Goal: Task Accomplishment & Management: Use online tool/utility

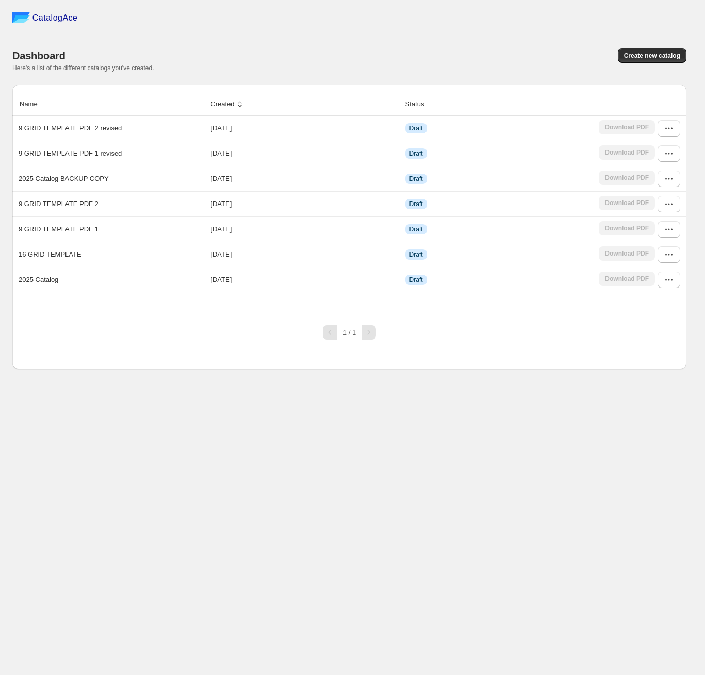
click at [470, 74] on div "Dashboard Create new catalog Here's a list of the different catalogs you've cre…" at bounding box center [349, 60] width 674 height 48
click at [668, 130] on icon "button" at bounding box center [668, 128] width 10 height 10
click at [653, 202] on span "Edit" at bounding box center [664, 203] width 53 height 10
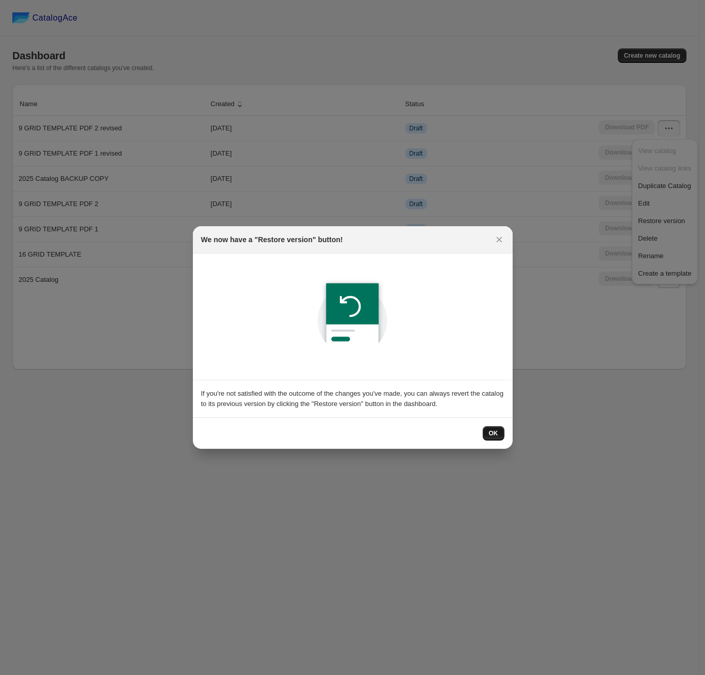
click at [497, 437] on span "OK" at bounding box center [493, 433] width 9 height 8
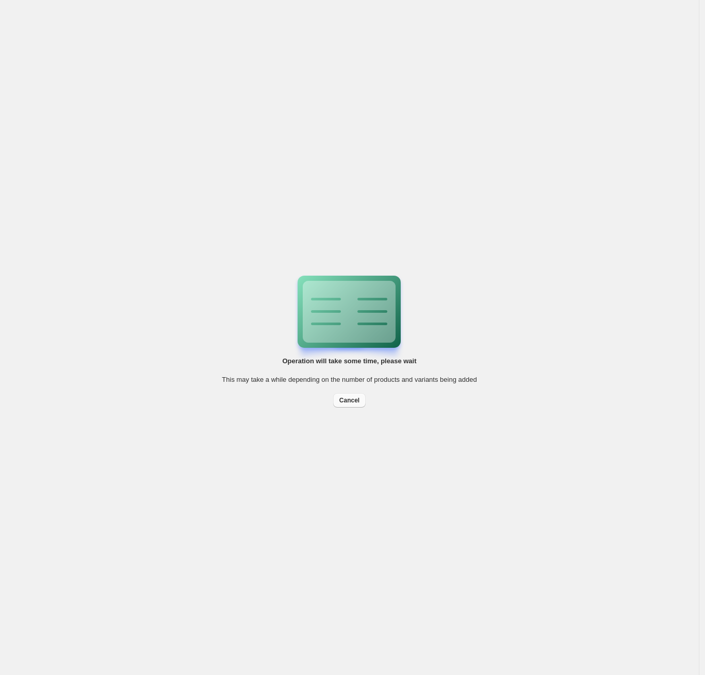
click at [361, 404] on button "Cancel" at bounding box center [349, 400] width 32 height 14
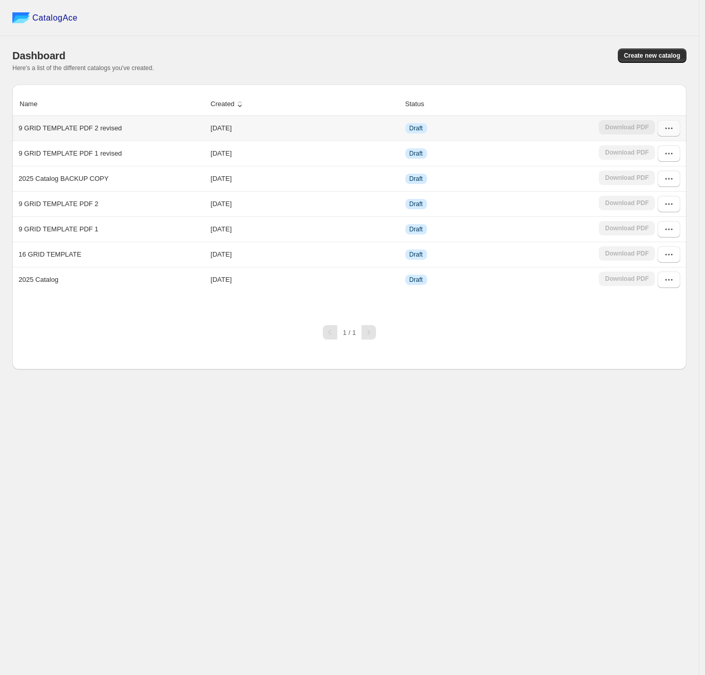
click at [661, 128] on button "button" at bounding box center [668, 128] width 23 height 16
click at [671, 200] on span "Edit" at bounding box center [664, 203] width 53 height 10
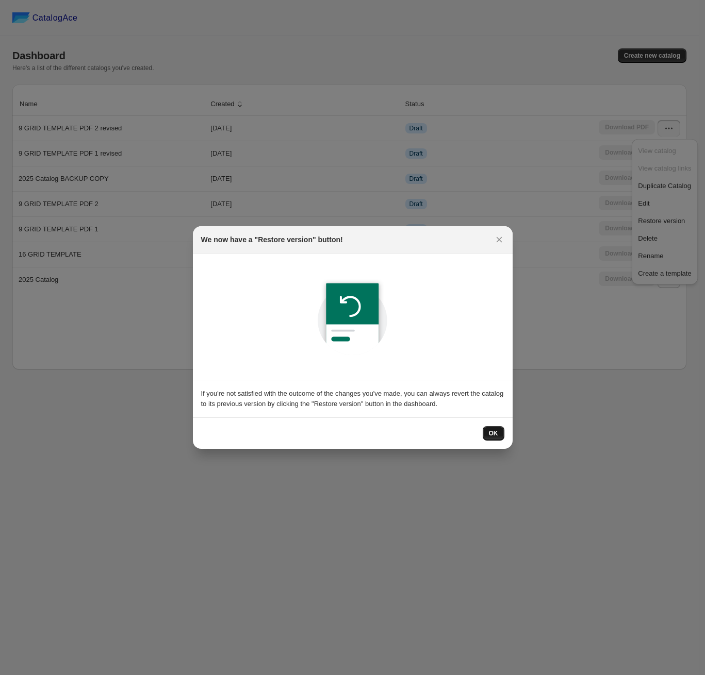
click at [487, 439] on button "OK" at bounding box center [493, 433] width 22 height 14
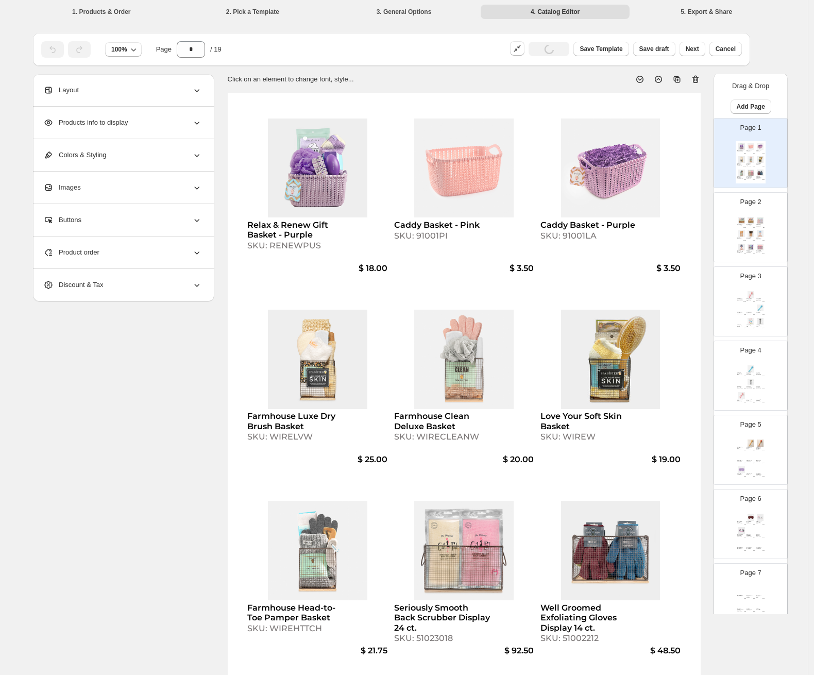
scroll to position [2, 0]
click at [704, 253] on div "Page 2 Spa Treatment Sock Display 18 ct. SKU: 51085153 $ 102.00 Bouffant Shower…" at bounding box center [746, 222] width 65 height 69
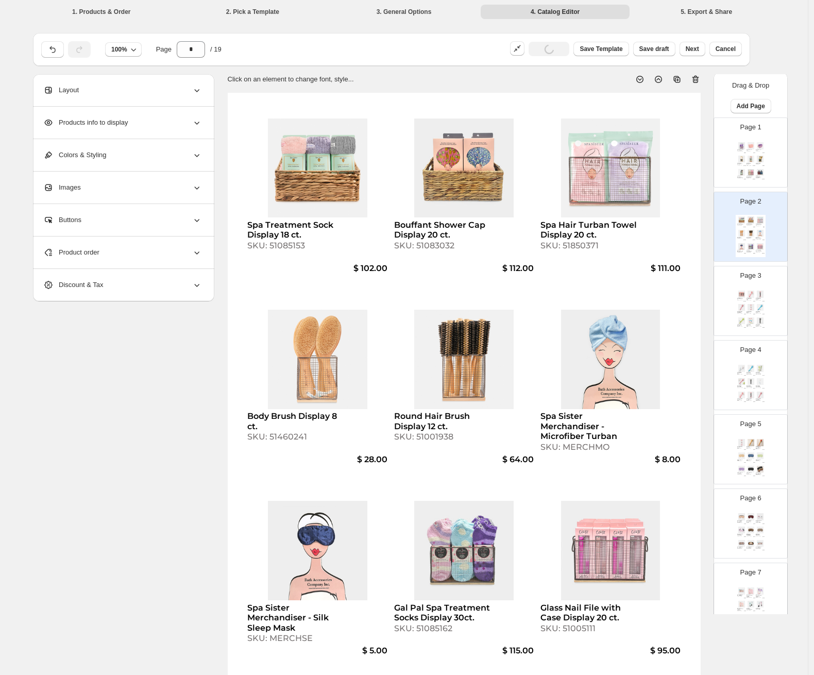
click at [704, 300] on div "Page 3 Exfoliating Face Brush Display 15 ct. SKU: 51004512 $ 55.00 Gal Pal Exfo…" at bounding box center [746, 296] width 65 height 69
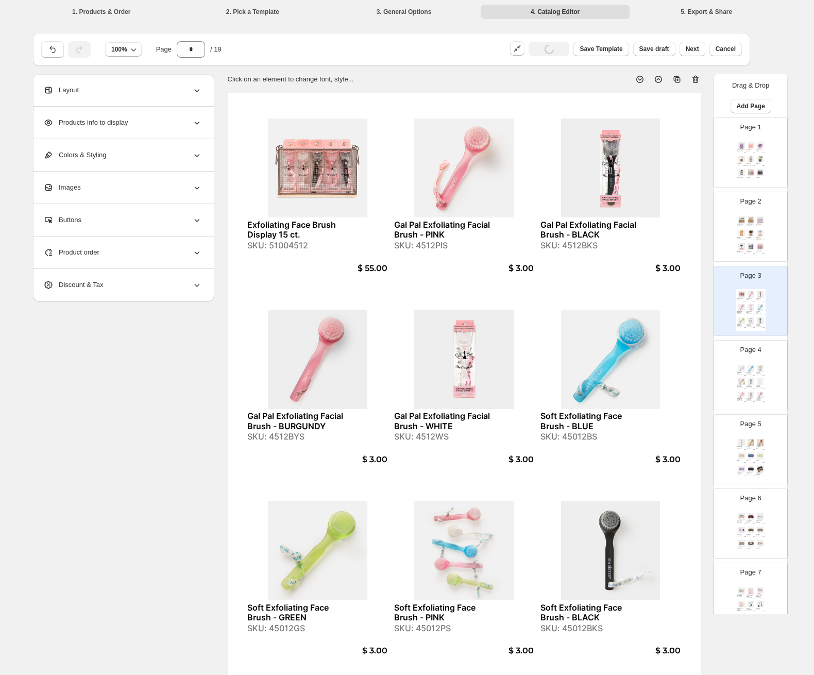
click at [704, 370] on div "Page 4 Soft Exfoliating Face Brush - WHITE SKU: 45012WS $ 3.00 Boxed Soft Compl…" at bounding box center [746, 371] width 65 height 69
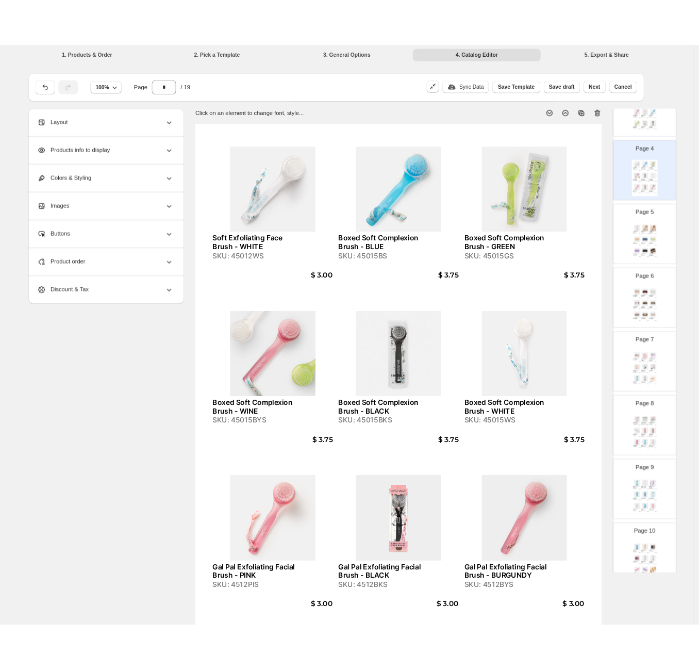
scroll to position [0, 0]
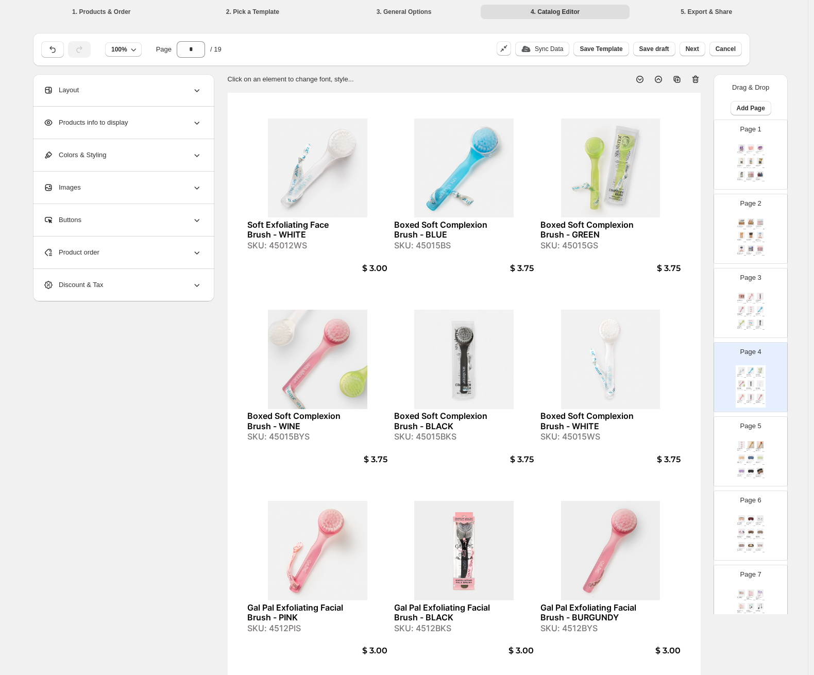
click at [704, 238] on div "Page 2 Spa Treatment Sock Display 18 ct. SKU: 51085153 $ 102.00 Bouffant Shower…" at bounding box center [746, 224] width 65 height 69
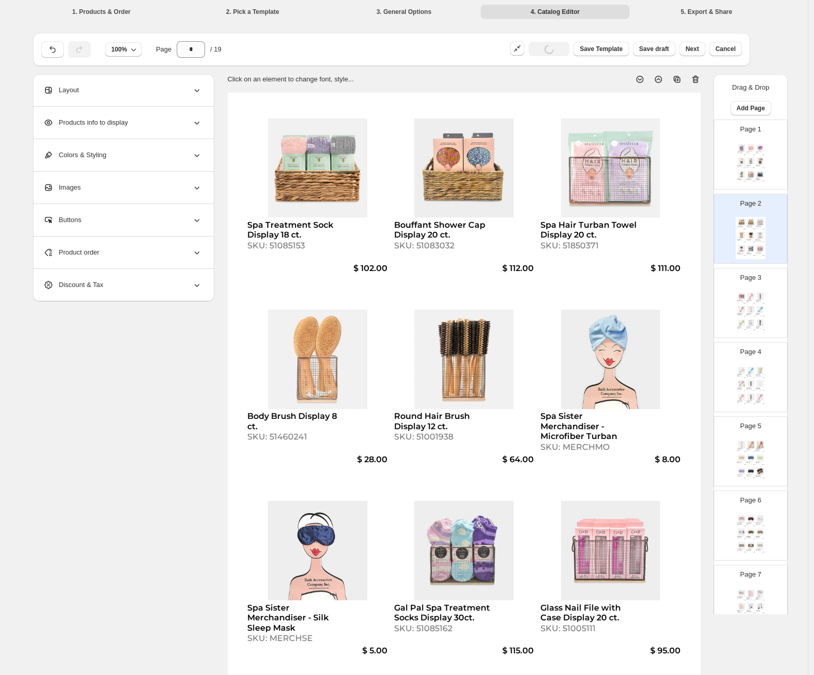
click at [704, 161] on img at bounding box center [751, 161] width 9 height 7
type input "*"
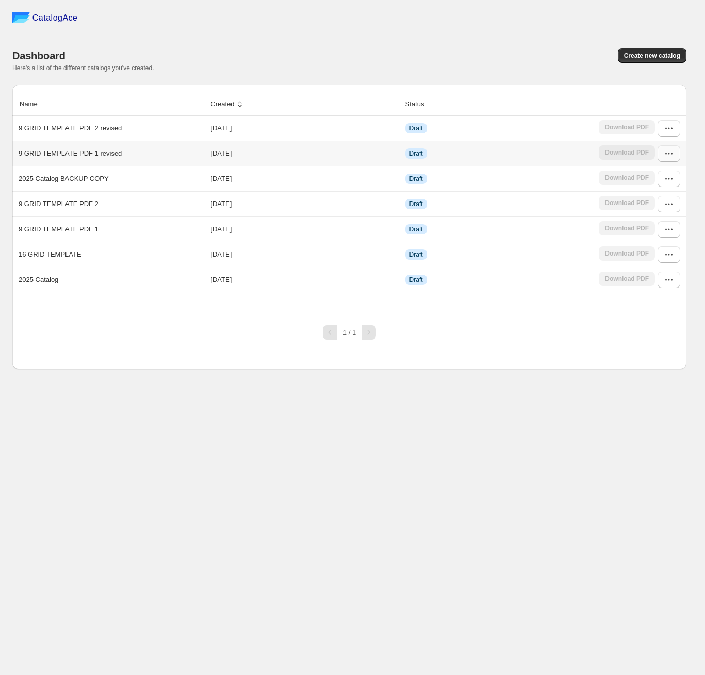
click at [678, 153] on button "button" at bounding box center [668, 153] width 23 height 16
click at [674, 227] on span "Edit" at bounding box center [664, 229] width 53 height 10
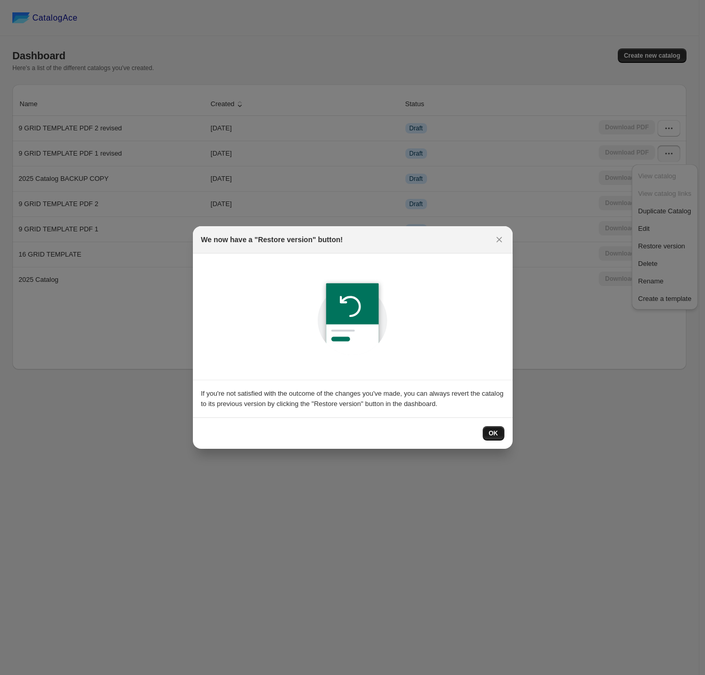
click at [494, 434] on span "OK" at bounding box center [493, 433] width 9 height 8
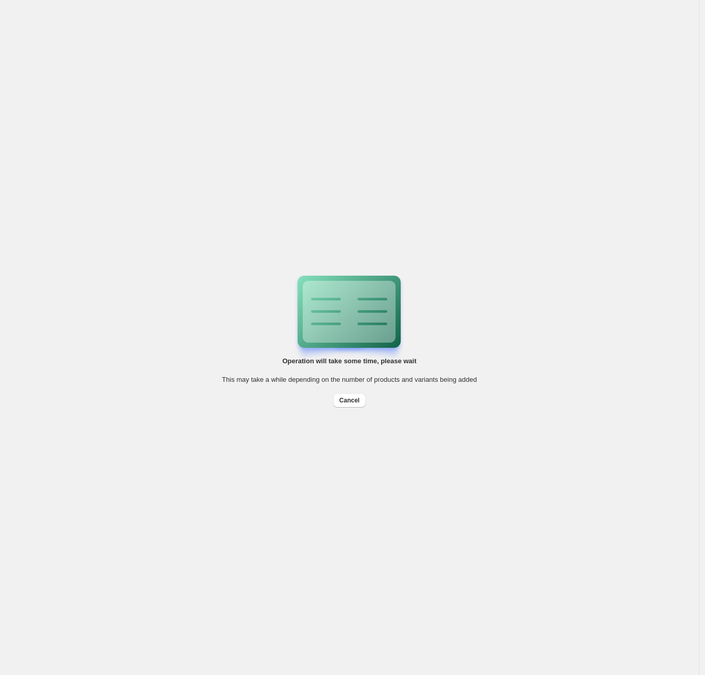
click at [665, 183] on div "Operation will take some time, please wait This may take a while depending on t…" at bounding box center [349, 337] width 698 height 675
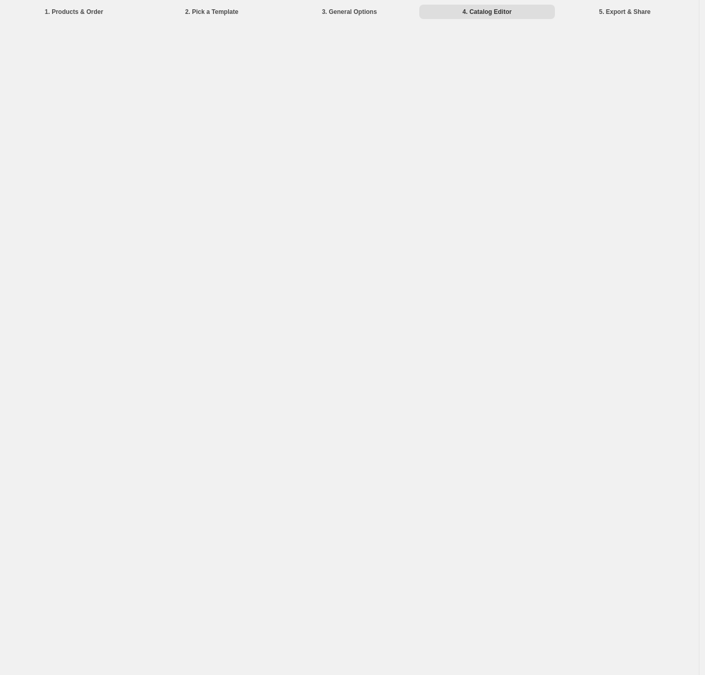
click at [274, 247] on div "1. Products & Order 2. Pick a Template 3. General Options 4. Catalog Editor 5. …" at bounding box center [349, 337] width 698 height 675
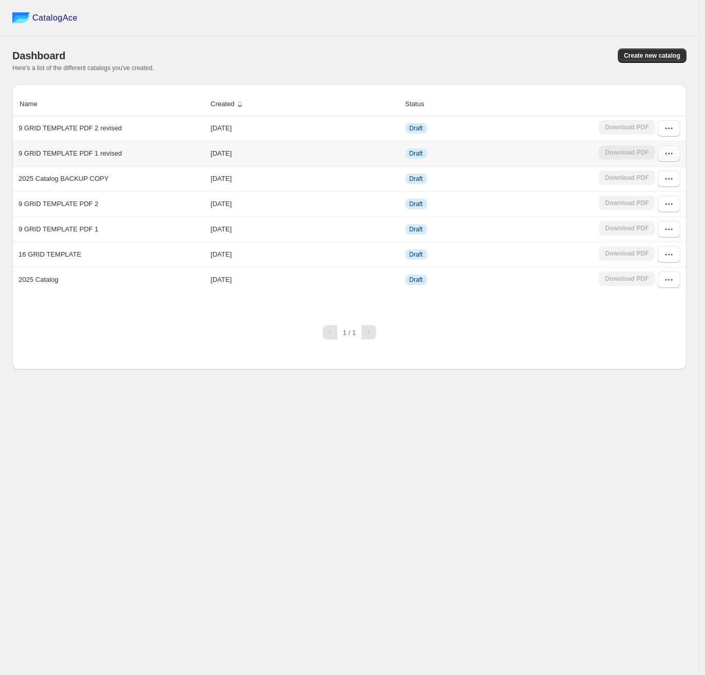
click at [673, 156] on icon "button" at bounding box center [668, 153] width 10 height 10
click at [664, 225] on span "Edit" at bounding box center [664, 229] width 53 height 10
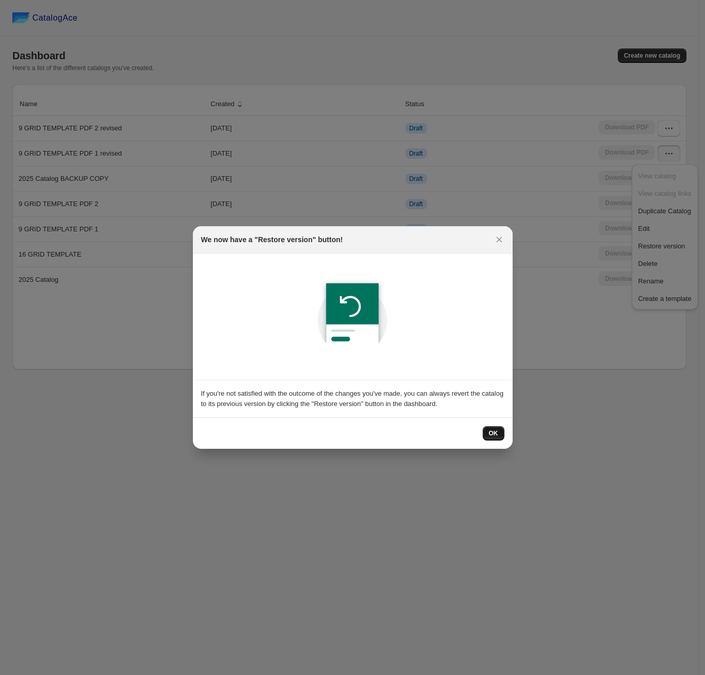
click at [486, 438] on button "OK" at bounding box center [493, 433] width 22 height 14
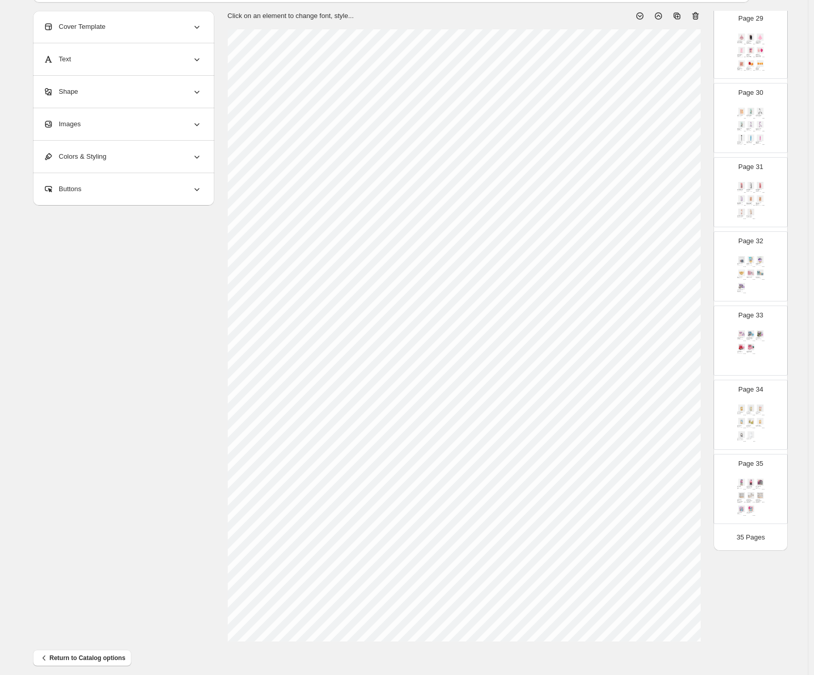
scroll to position [72, 0]
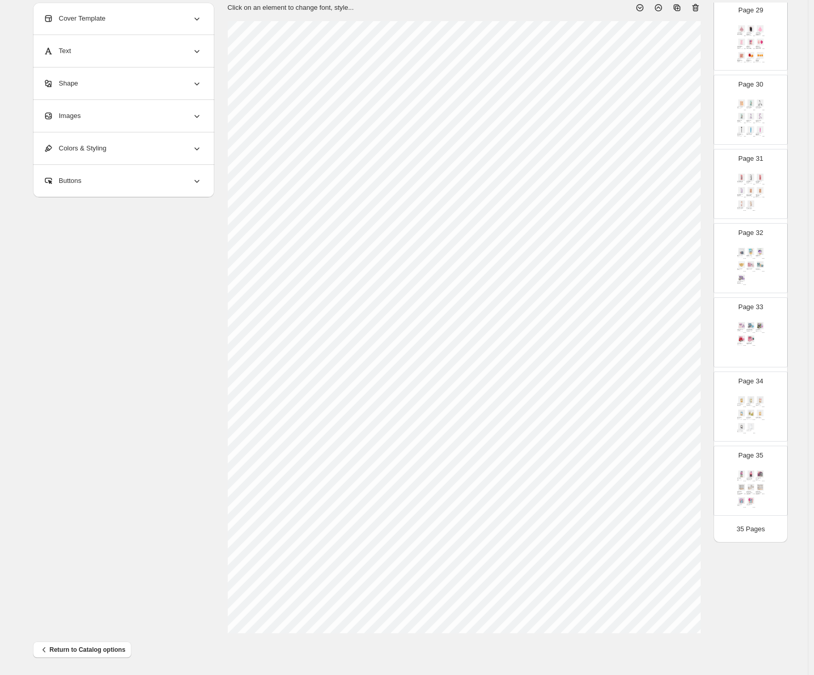
click at [704, 185] on div "Gal Pal Brow-Tastic Grooming Kit - BLUE SKU: 30225BS $ 3.00 Gal Pal Brow-Tastic…" at bounding box center [751, 193] width 30 height 42
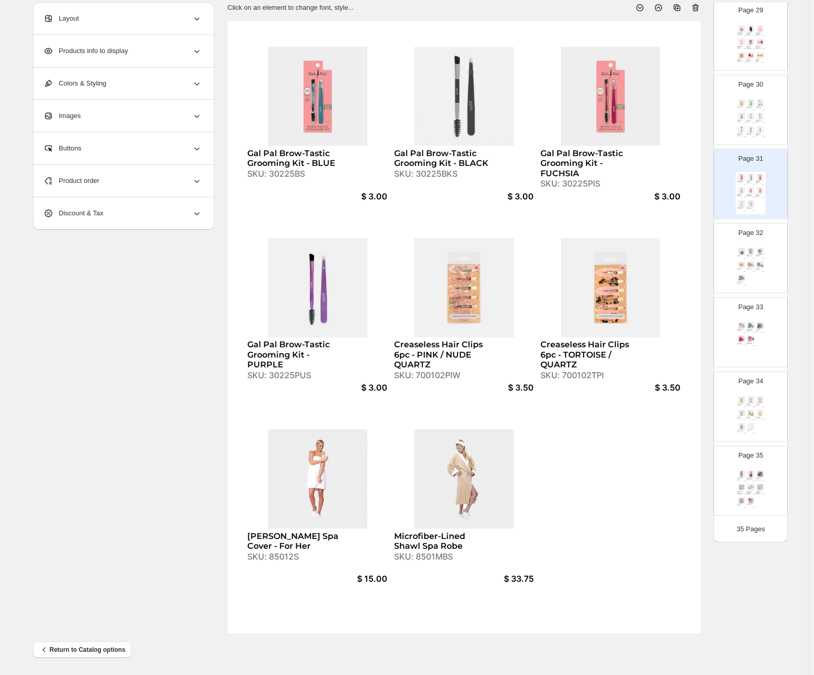
click at [89, 184] on span "Product order" at bounding box center [71, 181] width 56 height 10
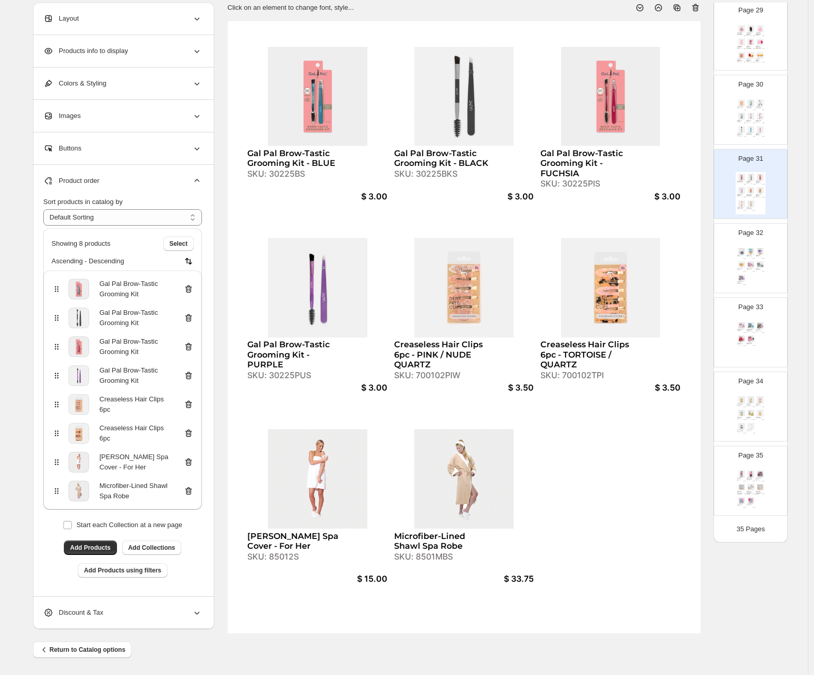
click at [89, 556] on div "**********" at bounding box center [122, 396] width 159 height 399
click at [87, 550] on span "Add Products" at bounding box center [90, 548] width 41 height 8
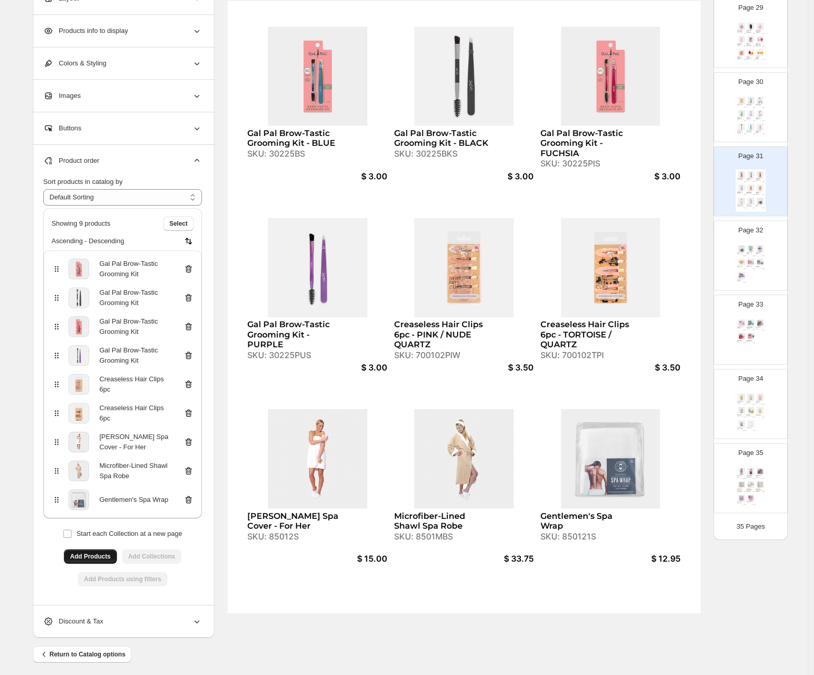
click at [704, 278] on div "Gentlemen's Spa Wrap SKU: 850121S $ 12.95 Skin Oasis Gold Bowl Set SKU: 550132W…" at bounding box center [751, 265] width 30 height 42
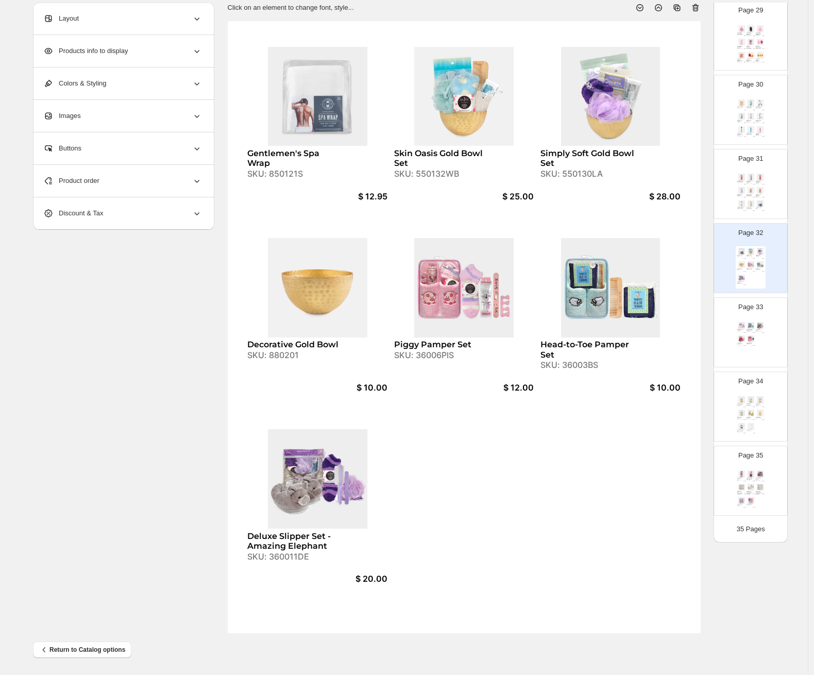
click at [201, 180] on icon at bounding box center [197, 181] width 10 height 10
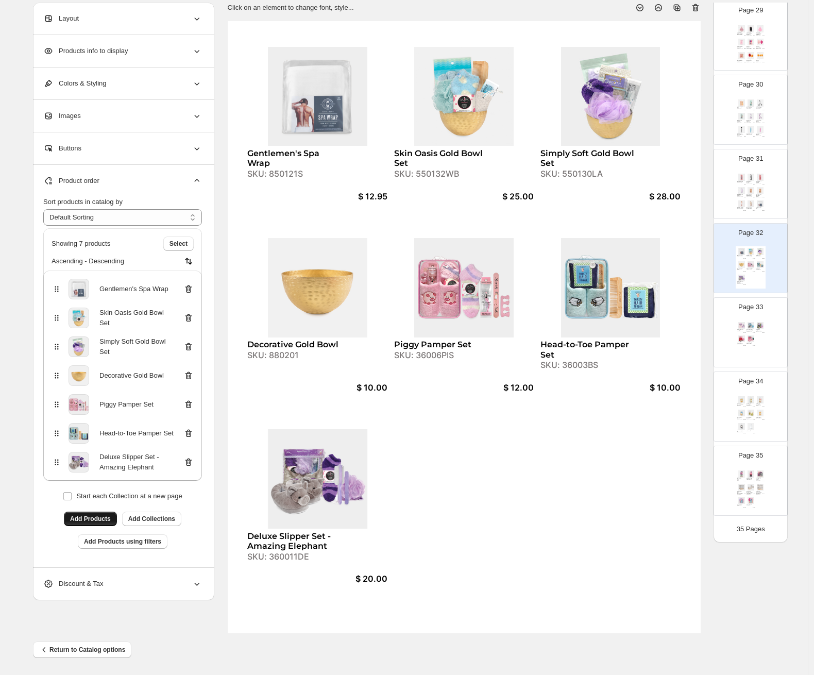
click at [189, 291] on icon at bounding box center [188, 289] width 1 height 3
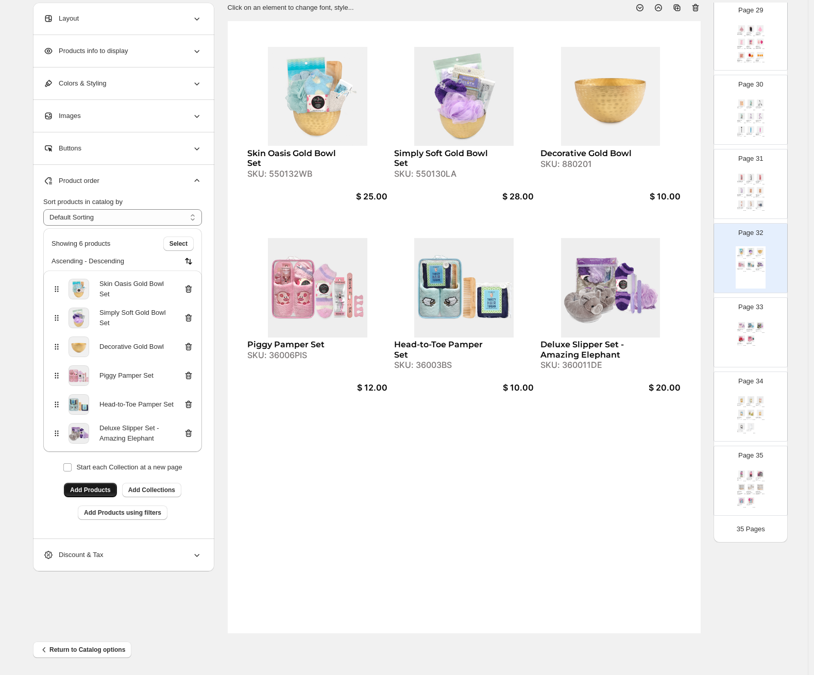
click at [190, 286] on icon at bounding box center [188, 289] width 10 height 10
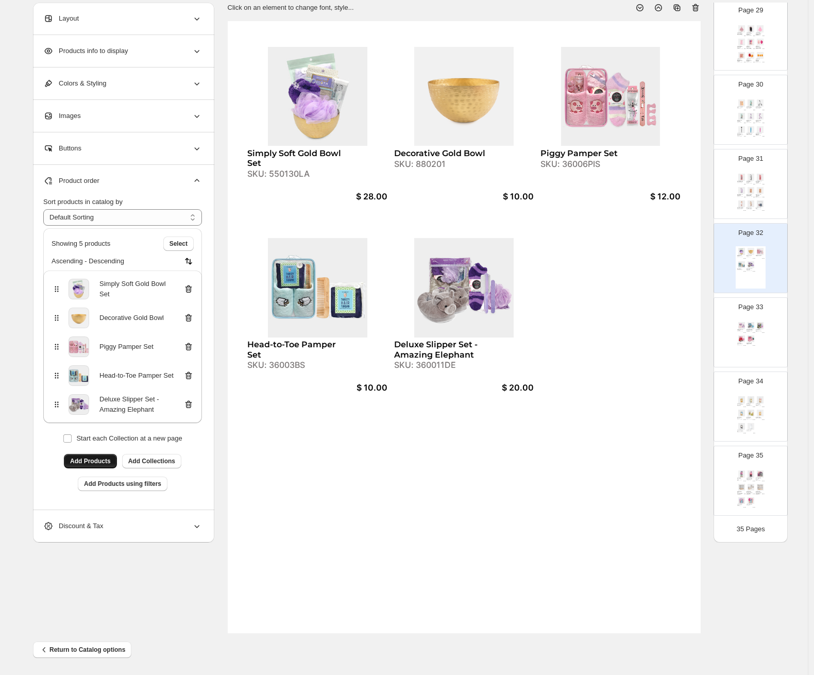
click at [189, 291] on icon at bounding box center [189, 290] width 7 height 8
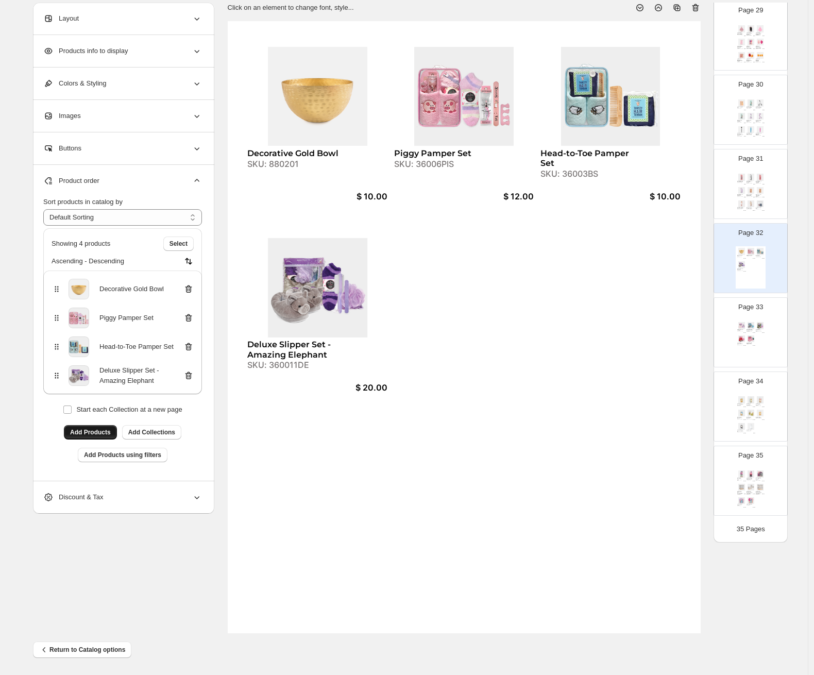
click at [189, 289] on icon at bounding box center [188, 289] width 1 height 3
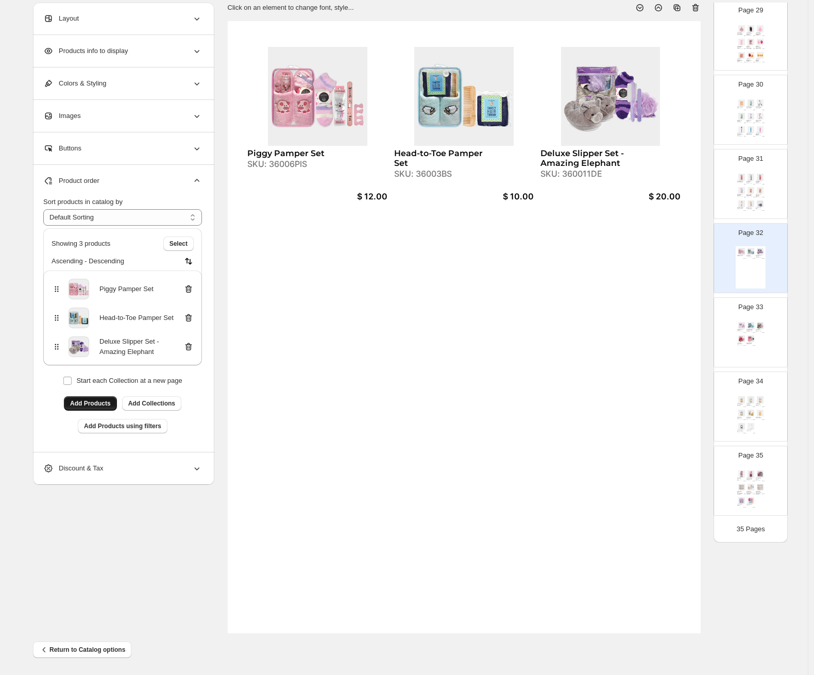
click at [704, 183] on div "SKU: 30225PIS" at bounding box center [759, 183] width 6 height 1
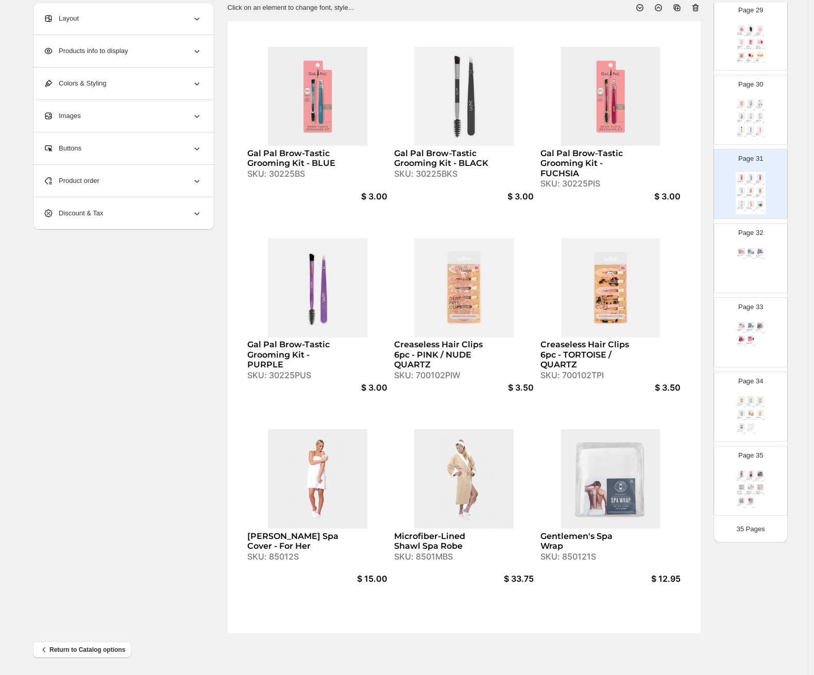
click at [704, 331] on div "SKU: 360010DC" at bounding box center [750, 331] width 6 height 1
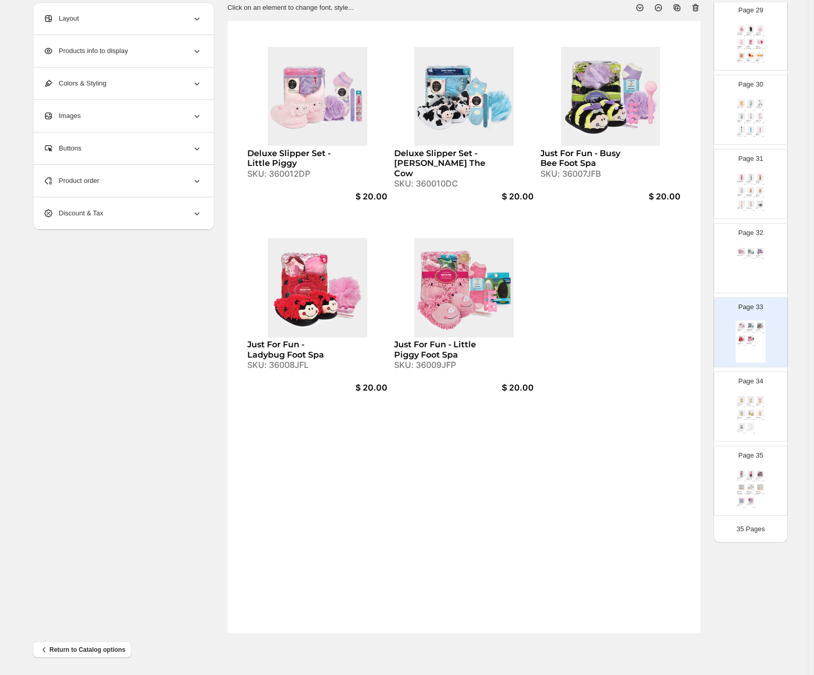
click at [704, 415] on img at bounding box center [760, 413] width 9 height 7
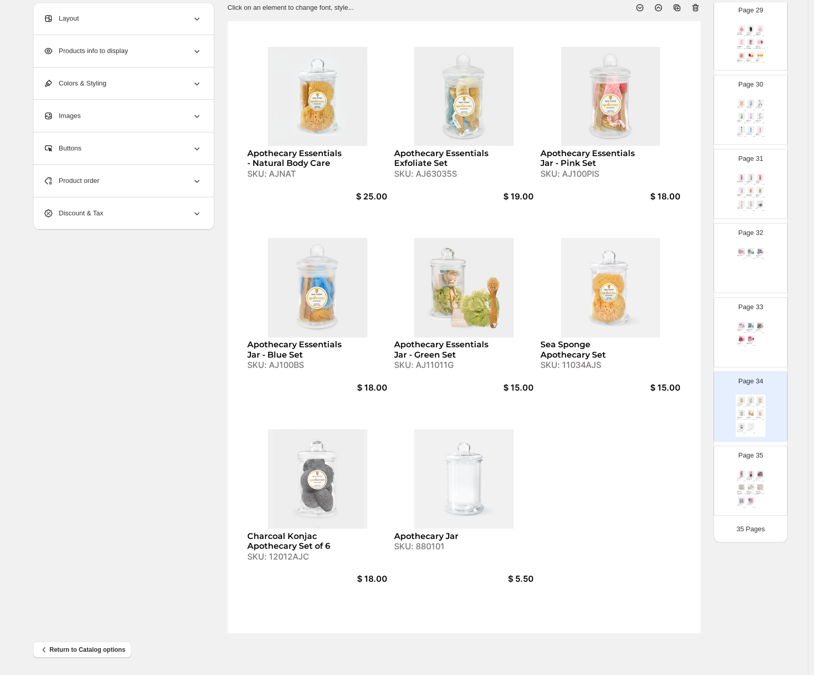
click at [704, 258] on div "$ 10.00" at bounding box center [754, 258] width 3 height 1
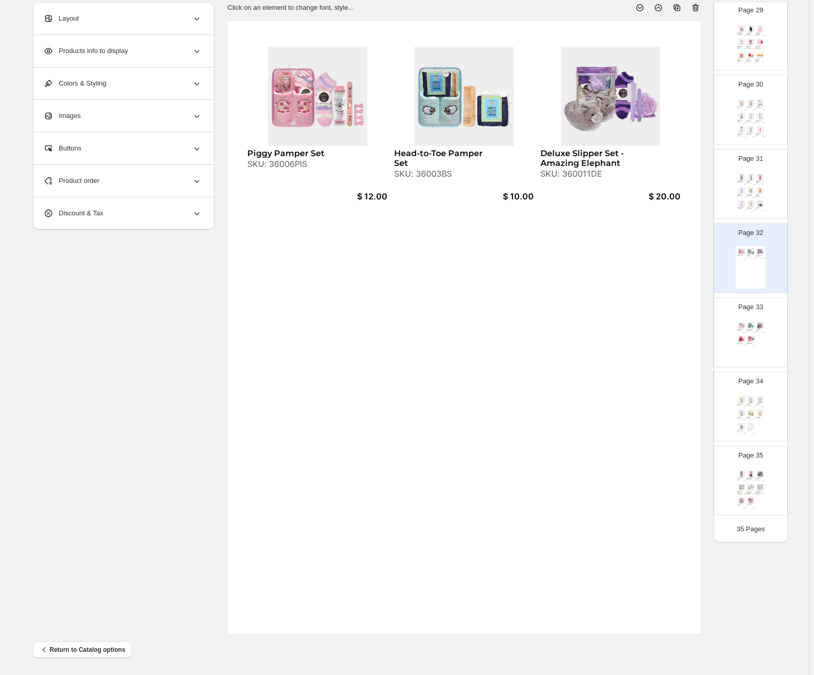
click at [704, 323] on img at bounding box center [760, 325] width 9 height 7
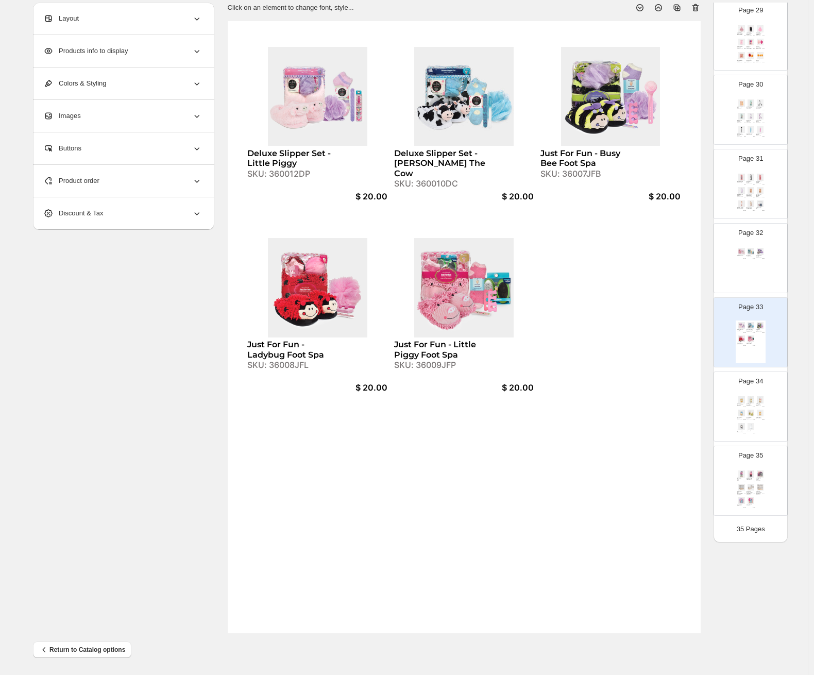
click at [704, 265] on div "Piggy Pamper Set SKU: 36006PIS $ 12.00 Head-to-Toe Pamper Set SKU: 36003BS $ 10…" at bounding box center [751, 267] width 30 height 42
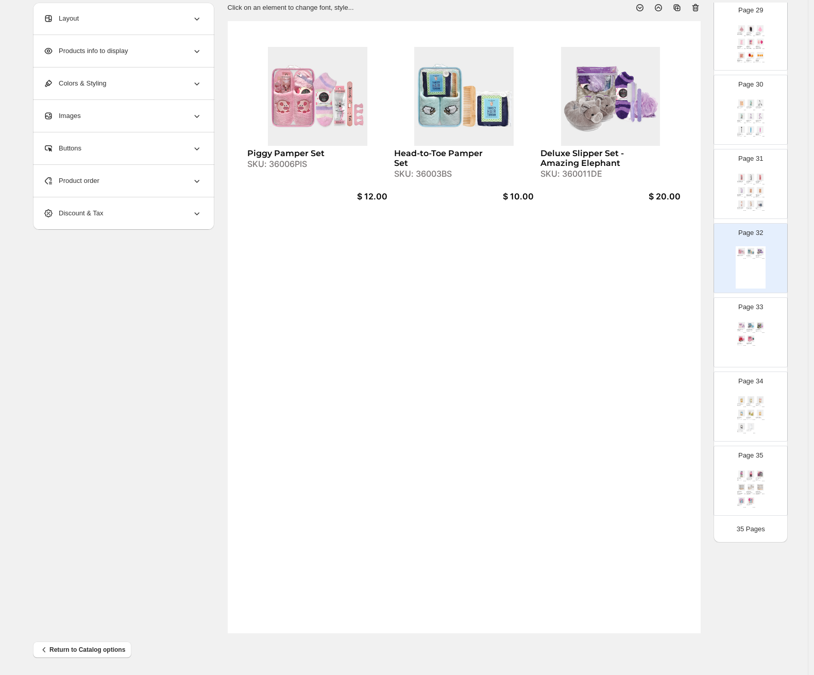
click at [298, 164] on div "SKU: 36006PIS" at bounding box center [295, 164] width 96 height 10
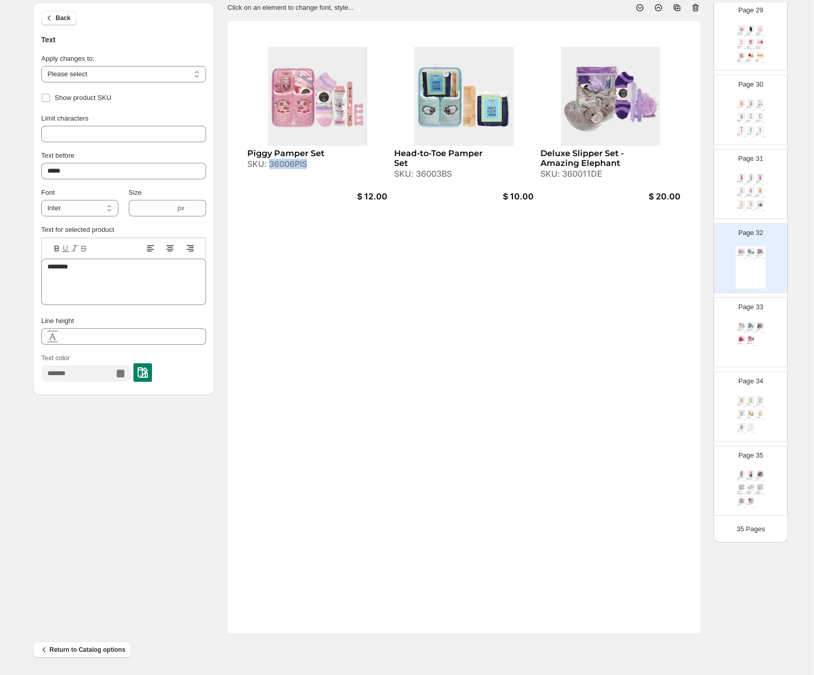
click at [298, 164] on div "SKU: 36006PIS" at bounding box center [295, 164] width 96 height 10
copy div "36006PIS"
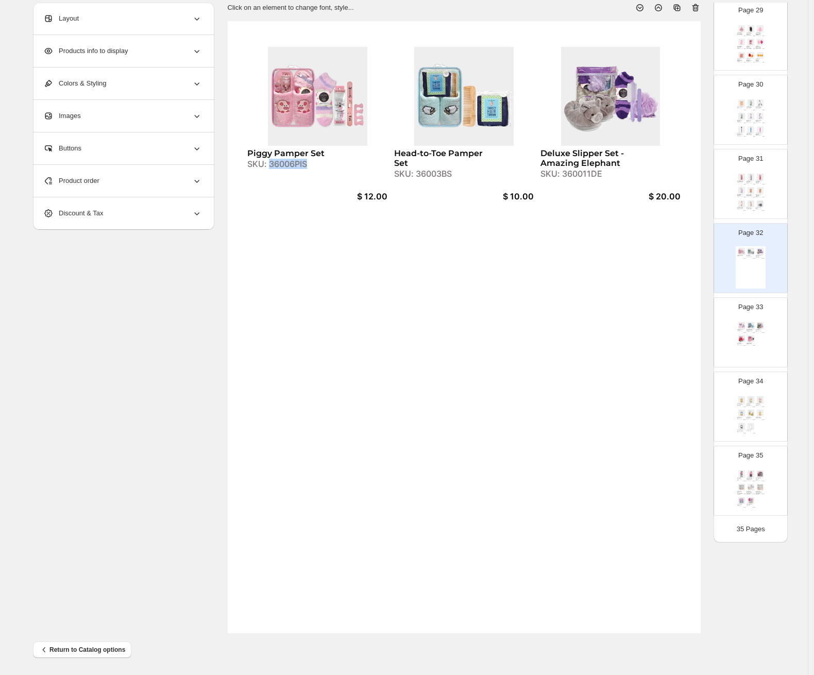
click at [704, 339] on div "Deluxe Slipper Set - Little Piggy SKU: 360012DP $ 20.00 Deluxe Slipper Set - Ne…" at bounding box center [751, 342] width 30 height 42
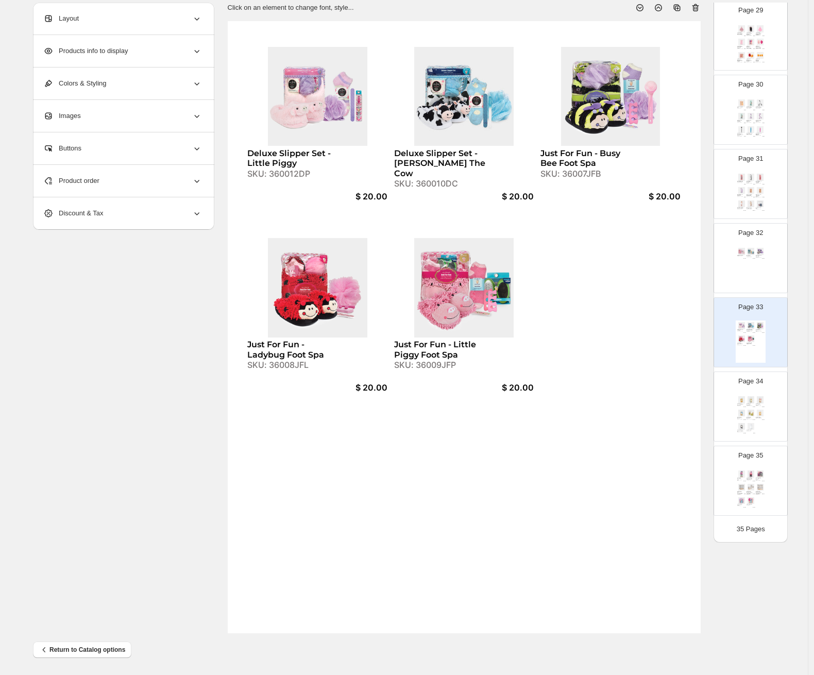
click at [180, 189] on div "Product order" at bounding box center [122, 181] width 159 height 32
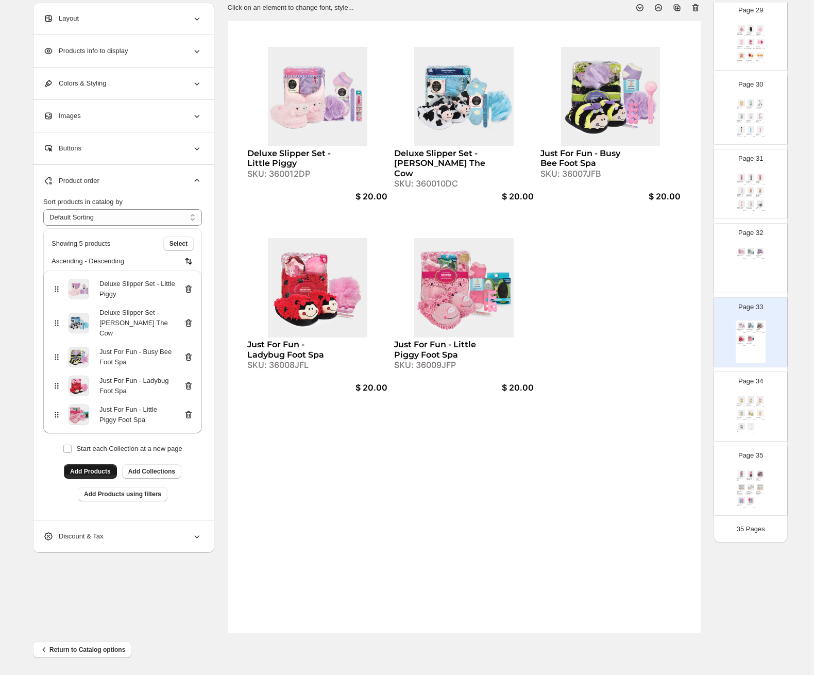
click at [105, 468] on span "Add Products" at bounding box center [90, 472] width 41 height 8
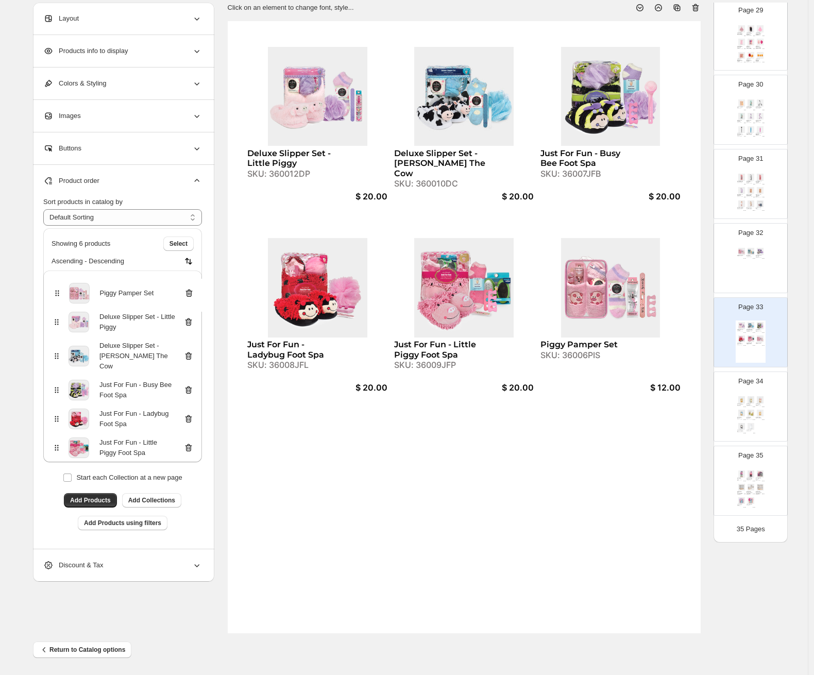
drag, startPoint x: 60, startPoint y: 432, endPoint x: 57, endPoint y: 286, distance: 146.4
click at [57, 286] on div "Deluxe Slipper Set - Little Piggy Deluxe Slipper Set - Nelly The Cow Just For F…" at bounding box center [122, 367] width 159 height 192
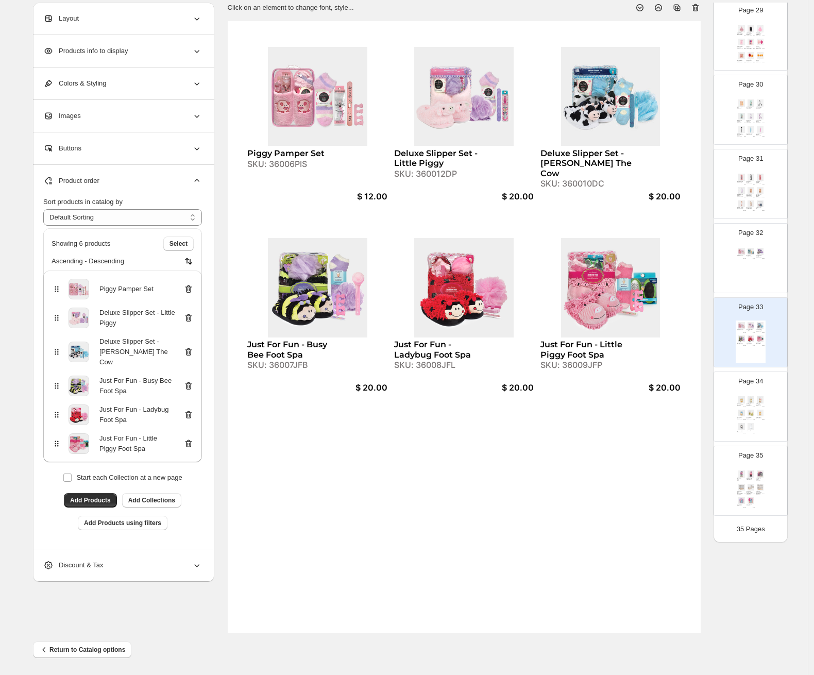
click at [704, 273] on div "Piggy Pamper Set SKU: 36006PIS $ 12.00 Head-to-Toe Pamper Set SKU: 36003BS $ 10…" at bounding box center [751, 267] width 30 height 42
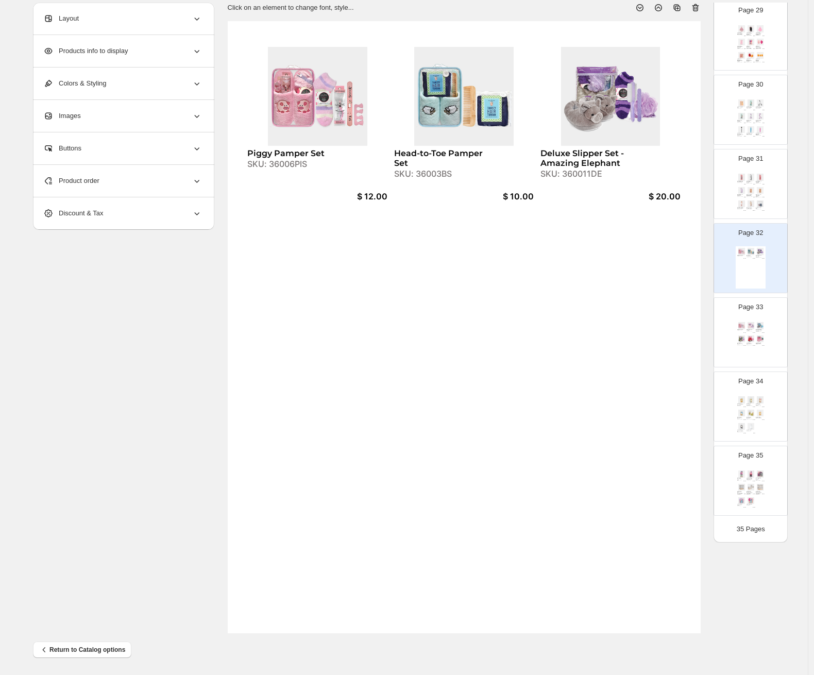
click at [443, 174] on div "SKU: 36003BS" at bounding box center [442, 174] width 96 height 10
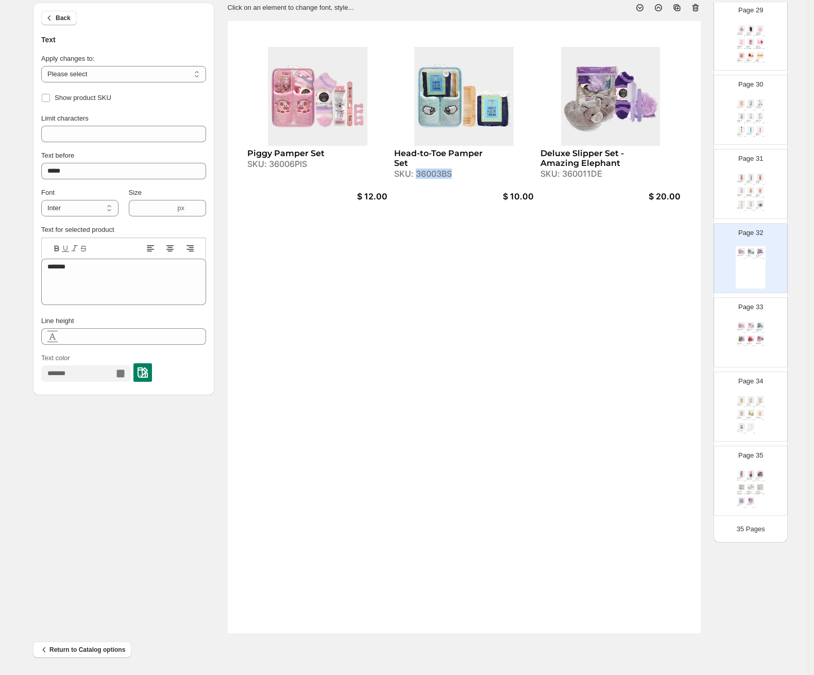
click at [443, 174] on div "SKU: 36003BS" at bounding box center [442, 174] width 96 height 10
copy div "36003BS"
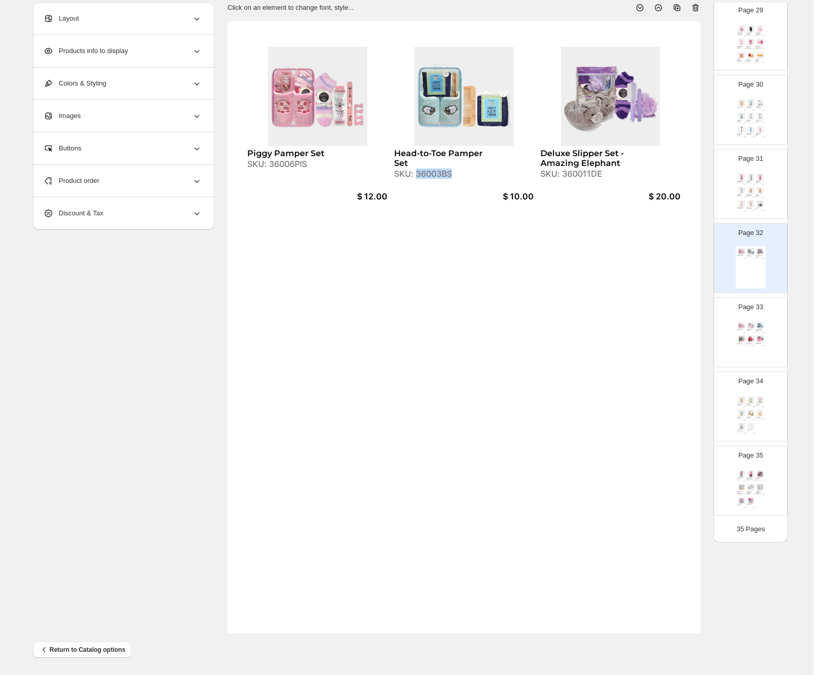
click at [704, 337] on img at bounding box center [751, 339] width 9 height 7
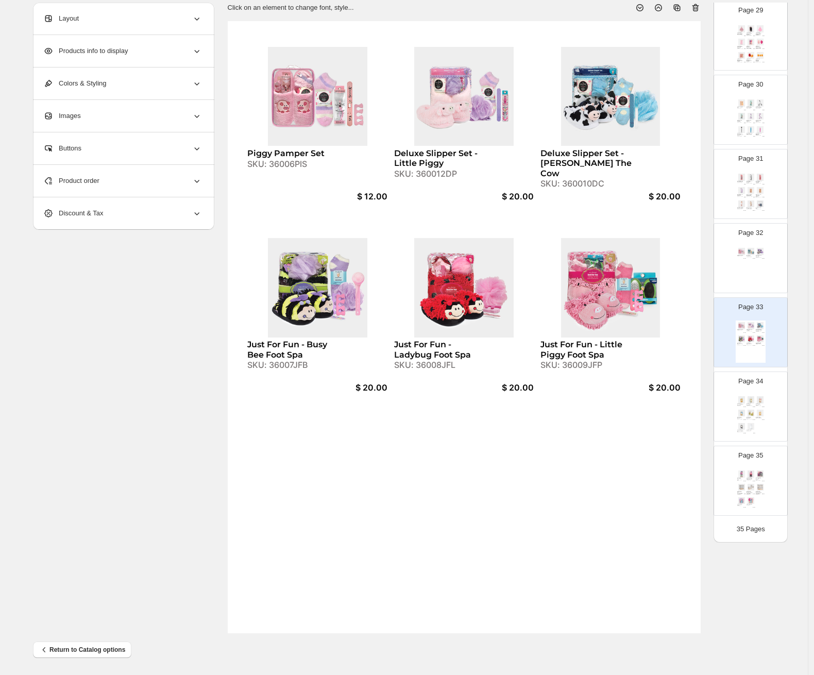
click at [97, 187] on div "Product order" at bounding box center [122, 181] width 159 height 32
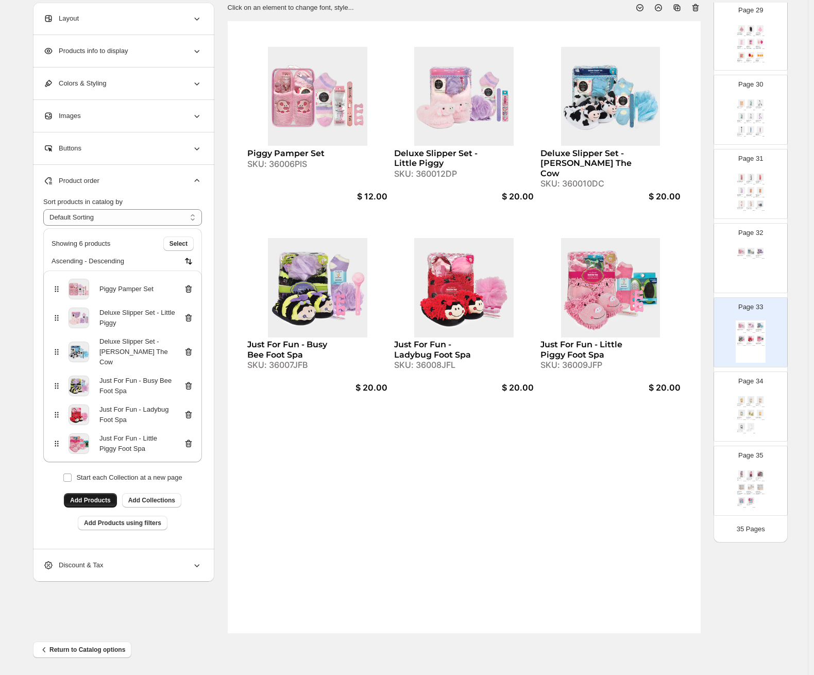
click at [71, 493] on button "Add Products" at bounding box center [90, 500] width 53 height 14
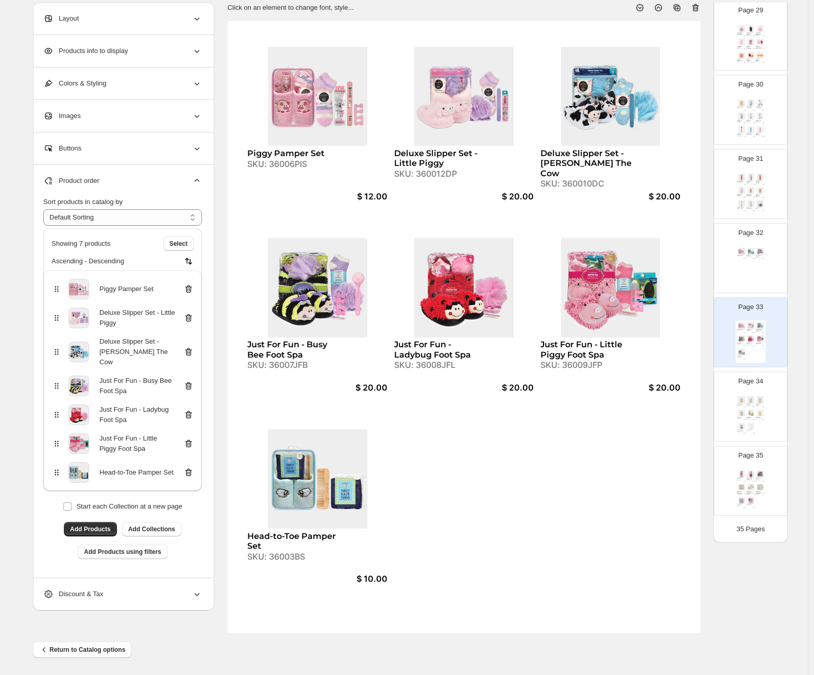
drag, startPoint x: 755, startPoint y: 270, endPoint x: 725, endPoint y: 228, distance: 51.1
click at [704, 270] on div "Piggy Pamper Set SKU: 36006PIS $ 12.00 Head-to-Toe Pamper Set SKU: 36003BS $ 10…" at bounding box center [751, 267] width 30 height 42
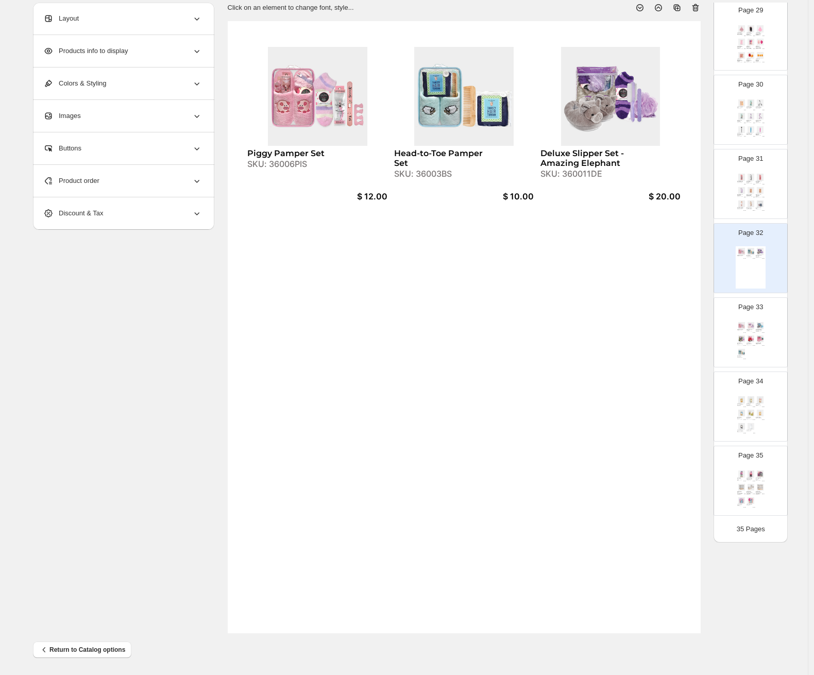
click at [582, 175] on div "SKU: 360011DE" at bounding box center [589, 174] width 96 height 10
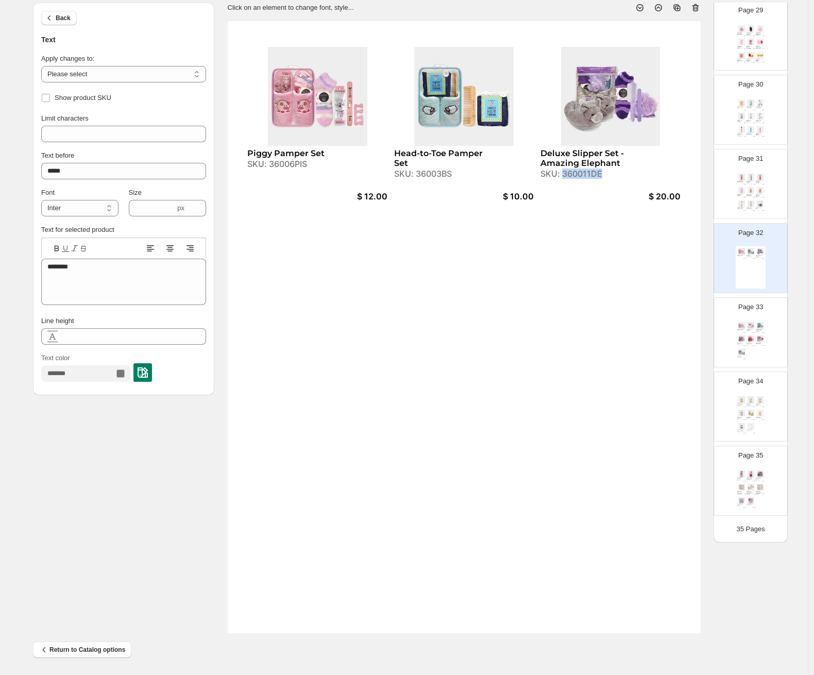
click at [582, 175] on div "SKU: 360011DE" at bounding box center [589, 174] width 96 height 10
copy div "360011DE"
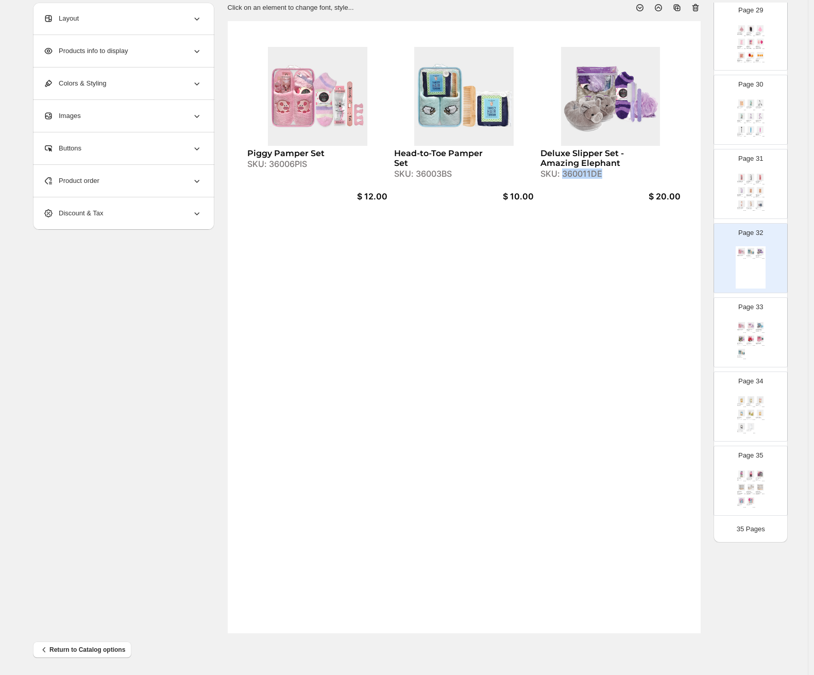
click at [704, 345] on div "Piggy Pamper Set SKU: 36006PIS $ 12.00 Deluxe Slipper Set - Little Piggy SKU: 3…" at bounding box center [751, 342] width 30 height 42
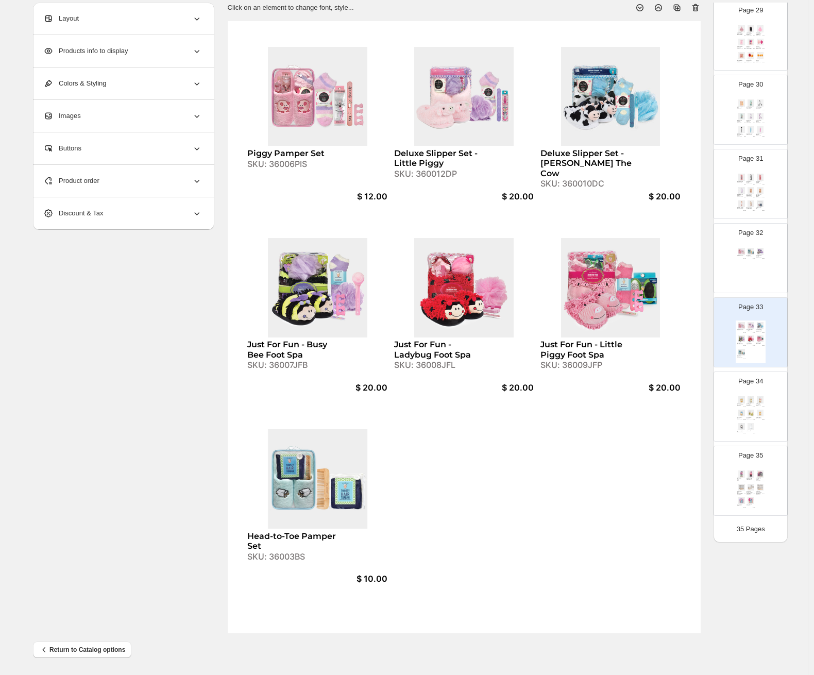
click at [124, 188] on div "Product order" at bounding box center [122, 181] width 159 height 32
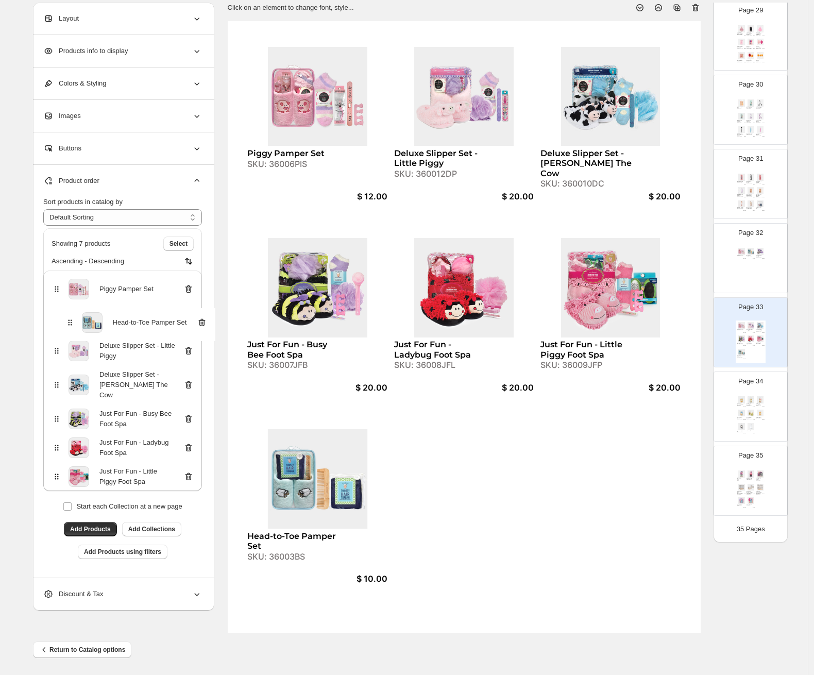
drag, startPoint x: 59, startPoint y: 460, endPoint x: 69, endPoint y: 310, distance: 150.8
click at [69, 310] on div "Piggy Pamper Set Deluxe Slipper Set - Little Piggy Deluxe Slipper Set - Nelly T…" at bounding box center [122, 381] width 159 height 221
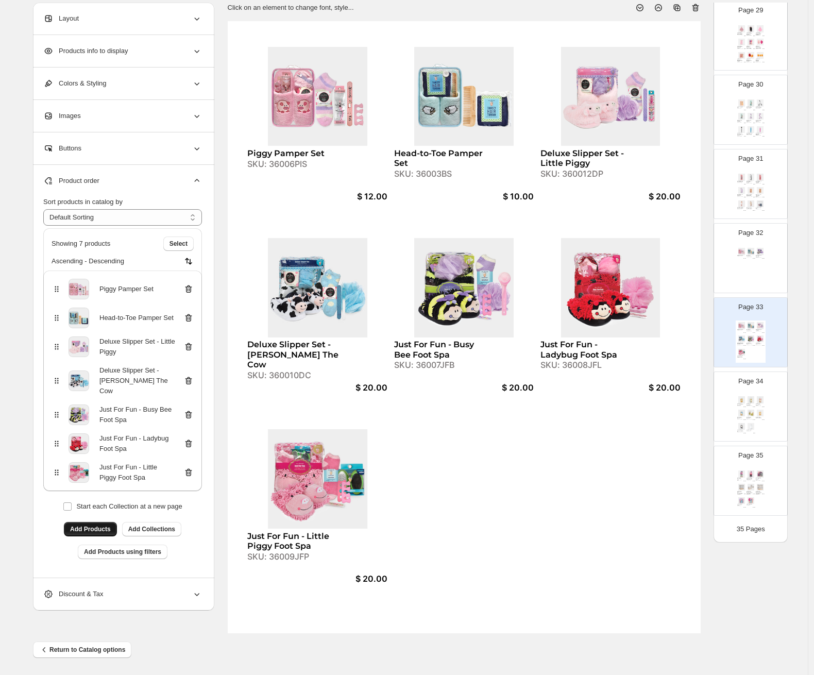
click at [101, 525] on span "Add Products" at bounding box center [90, 529] width 41 height 8
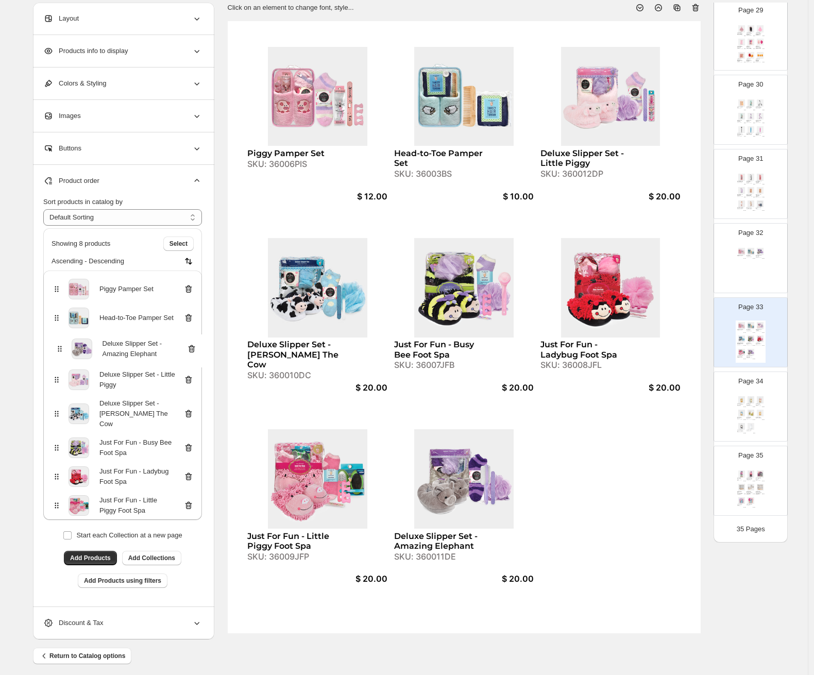
drag, startPoint x: 60, startPoint y: 491, endPoint x: 60, endPoint y: 344, distance: 147.4
click at [60, 344] on div "Piggy Pamper Set Head-to-Toe Pamper Set Deluxe Slipper Set - Little Piggy Delux…" at bounding box center [122, 395] width 159 height 249
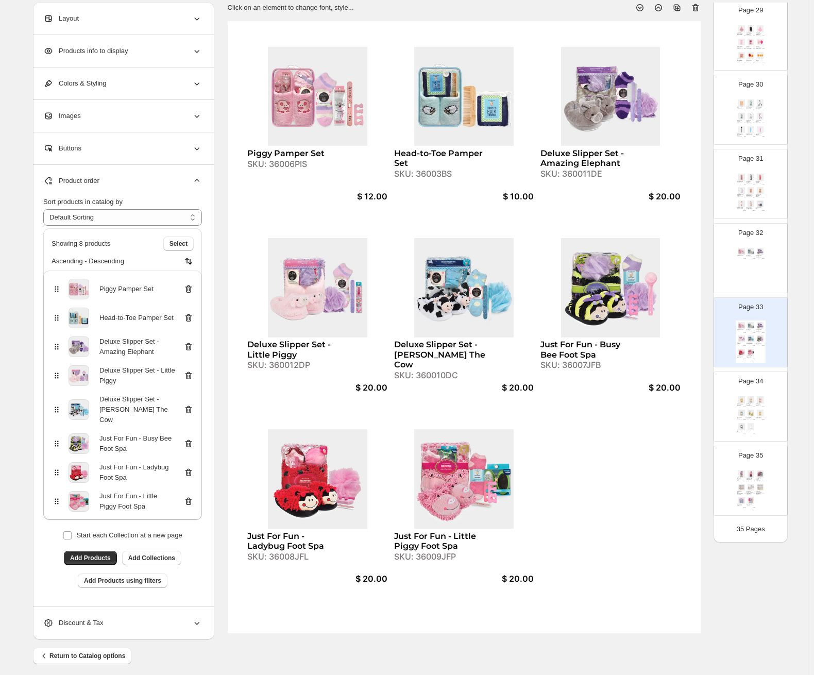
click at [704, 256] on div "SKU: 36006PIS" at bounding box center [741, 256] width 6 height 1
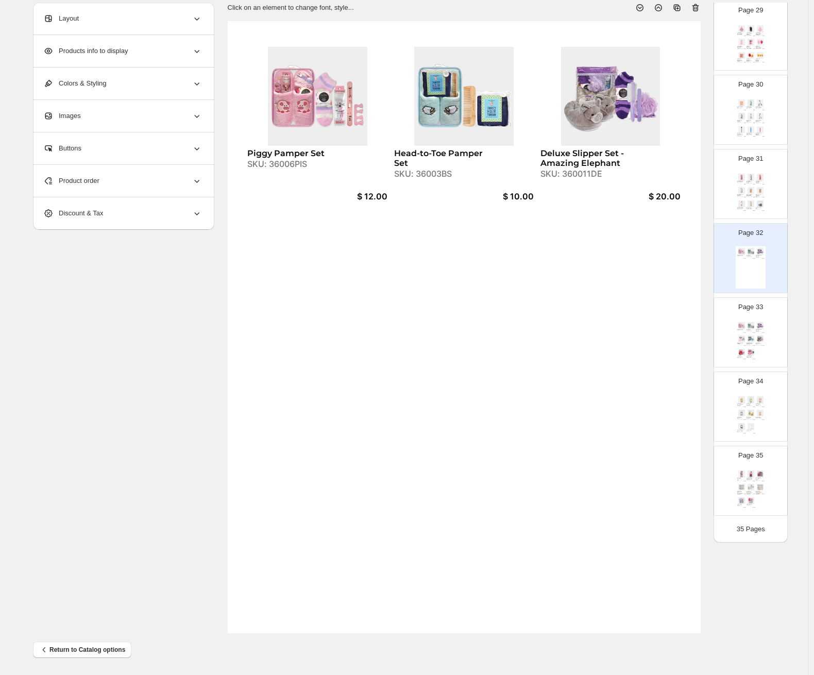
click at [692, 9] on div at bounding box center [664, 3] width 74 height 19
click at [699, 8] on icon at bounding box center [695, 8] width 7 height 8
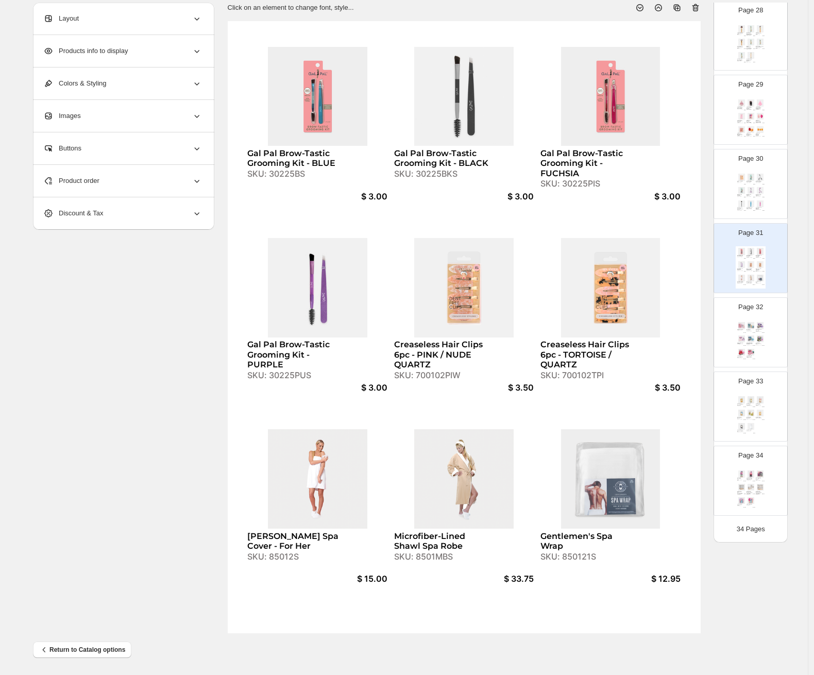
click at [704, 337] on div "Piggy Pamper Set SKU: 36006PIS $ 12.00 Head-to-Toe Pamper Set SKU: 36003BS $ 10…" at bounding box center [751, 342] width 30 height 42
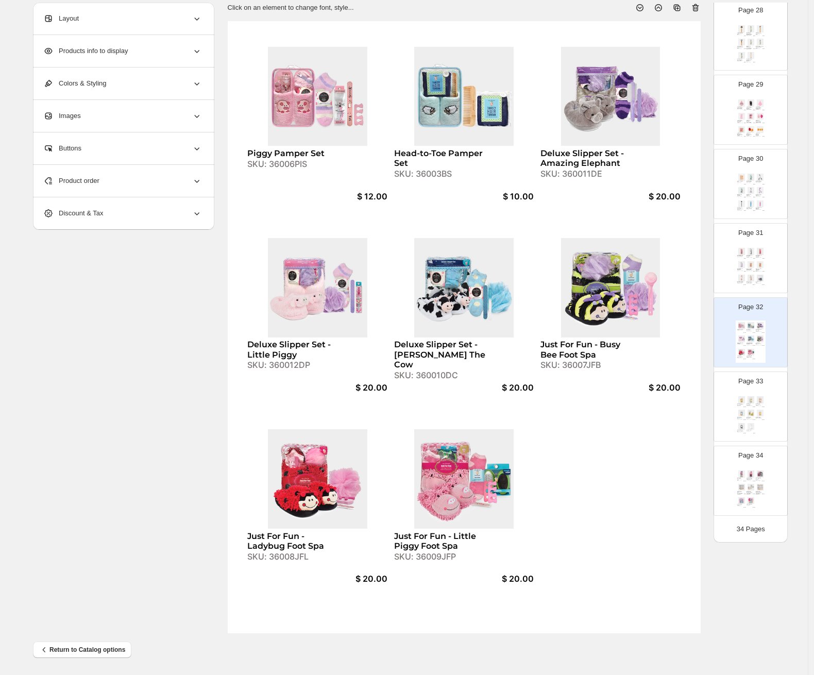
click at [704, 414] on img at bounding box center [751, 413] width 9 height 7
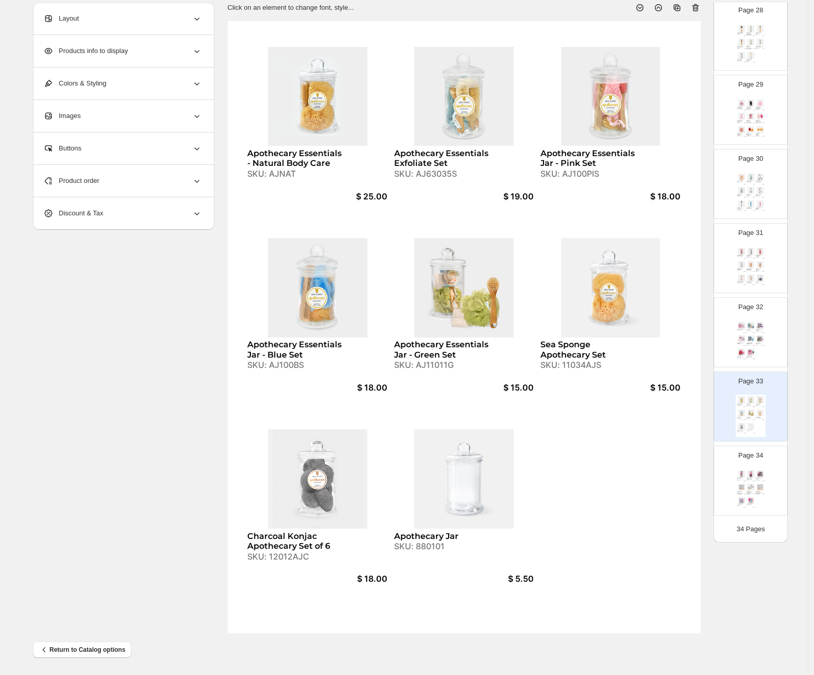
click at [698, 8] on icon at bounding box center [696, 8] width 10 height 10
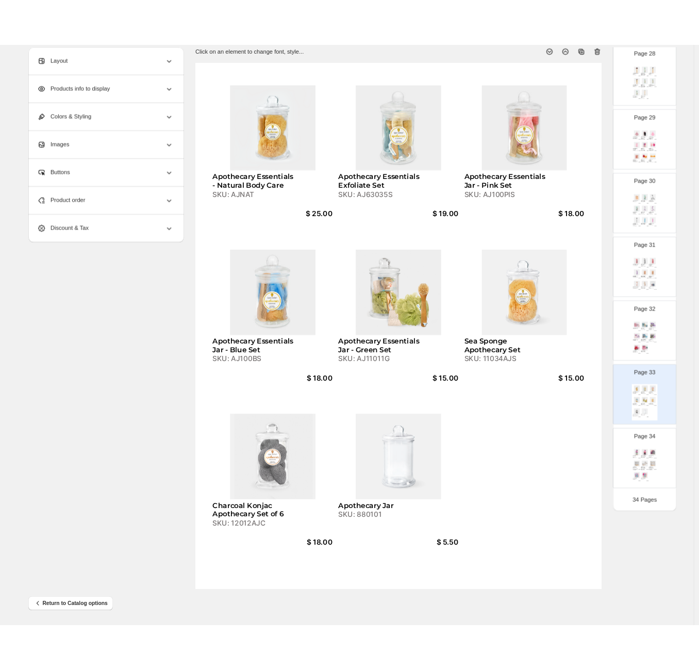
scroll to position [1977, 0]
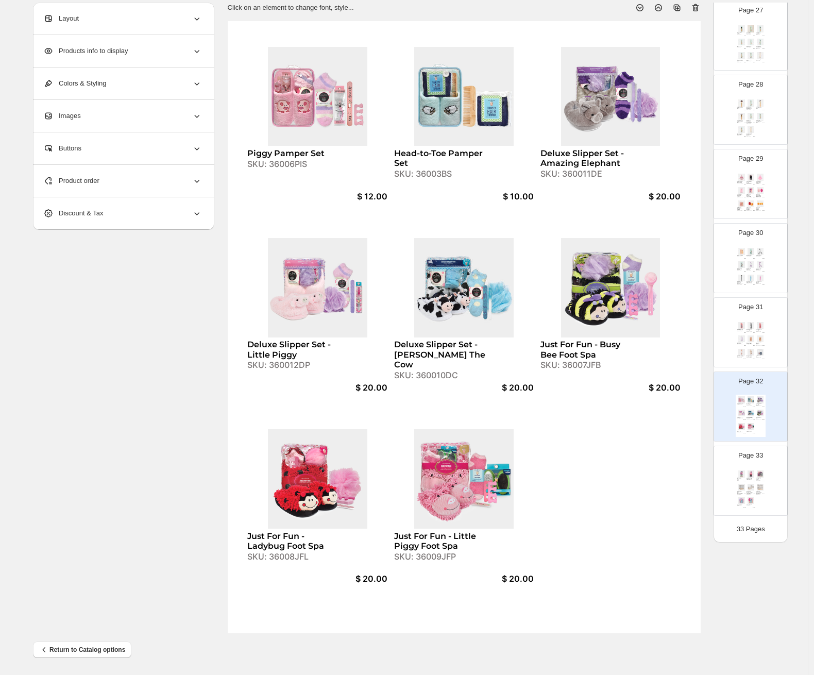
click at [704, 466] on div "Page 33 Relaxation Basket Set SKU: WIRECLEAN-MVS $ 10.00 Love Your Soft Skin Ch…" at bounding box center [746, 476] width 65 height 69
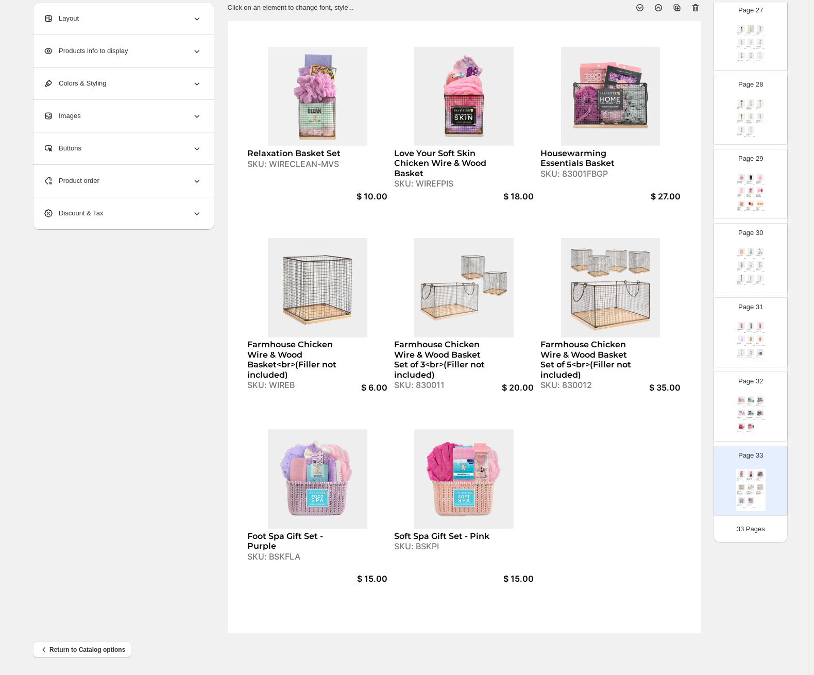
click at [704, 349] on img at bounding box center [760, 352] width 9 height 7
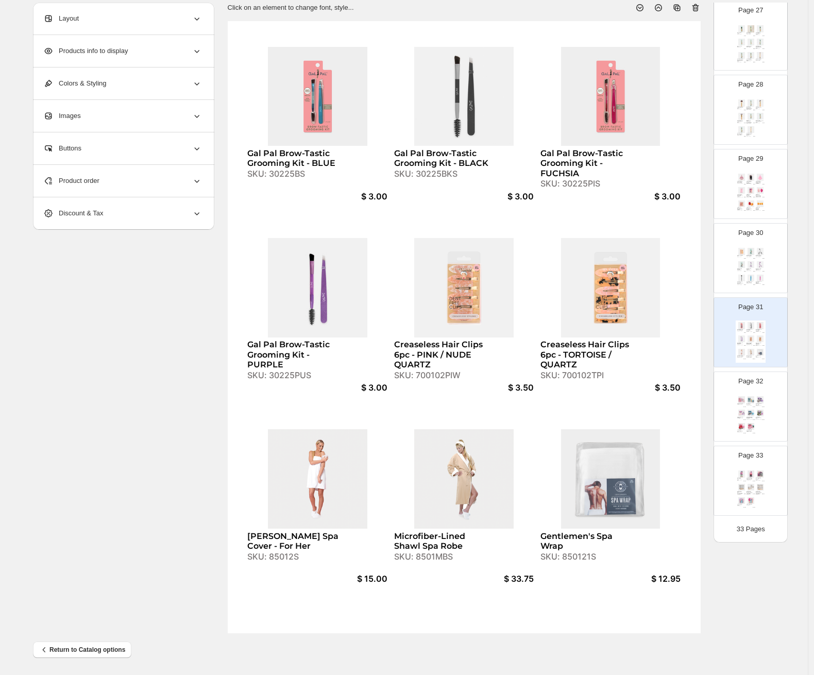
click at [704, 406] on div "Piggy Pamper Set SKU: 36006PIS $ 12.00 Head-to-Toe Pamper Set SKU: 36003BS $ 10…" at bounding box center [751, 416] width 30 height 42
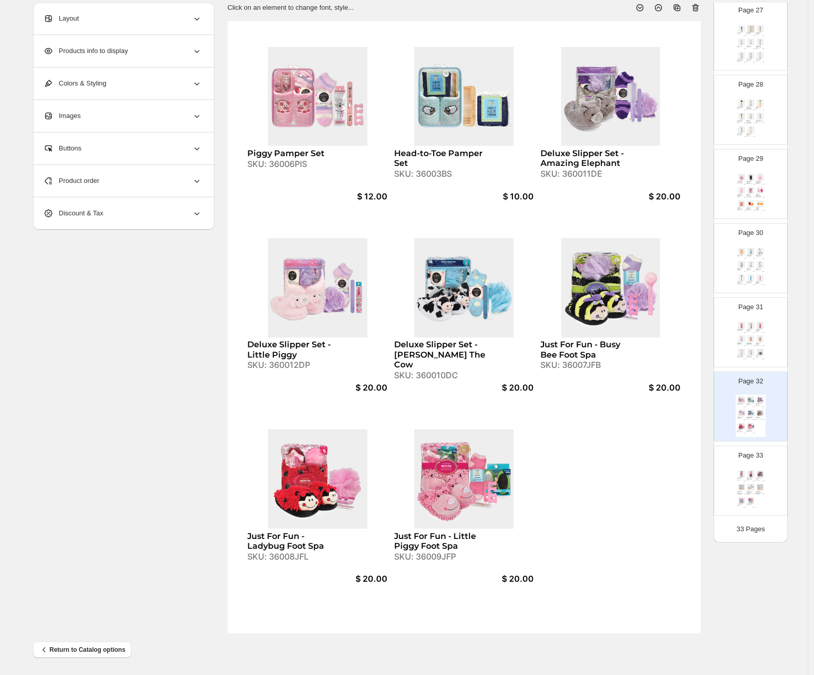
click at [704, 482] on div "Relaxation Basket Set SKU: WIRECLEAN-MVS $ 10.00 Love Your Soft Skin Chicken Wi…" at bounding box center [751, 490] width 30 height 42
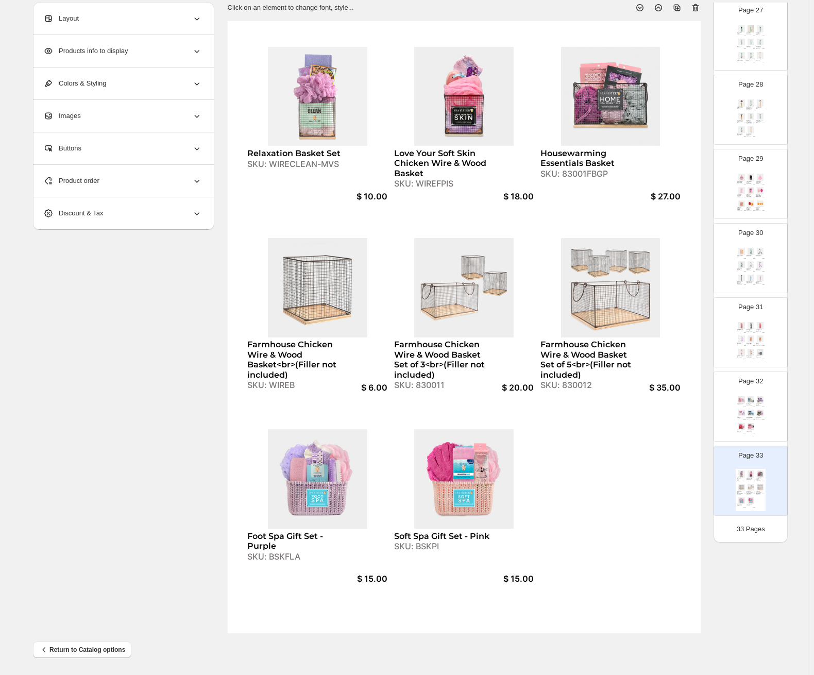
click at [704, 407] on div "Piggy Pamper Set SKU: 36006PIS $ 12.00 Head-to-Toe Pamper Set SKU: 36003BS $ 10…" at bounding box center [751, 416] width 30 height 42
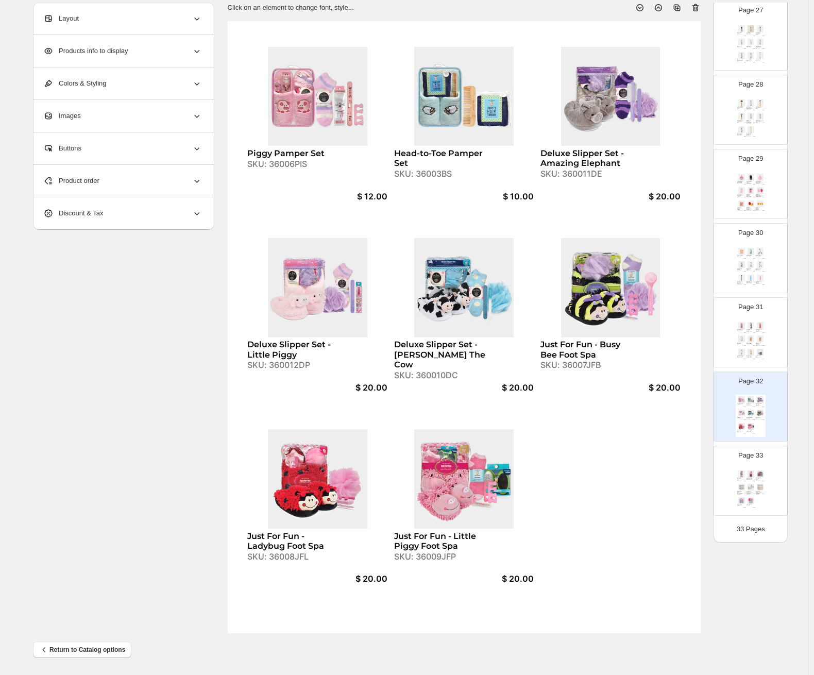
click at [704, 357] on div "Microfiber-Lined Shawl Spa Robe SKU: 8501MBS" at bounding box center [751, 357] width 9 height 2
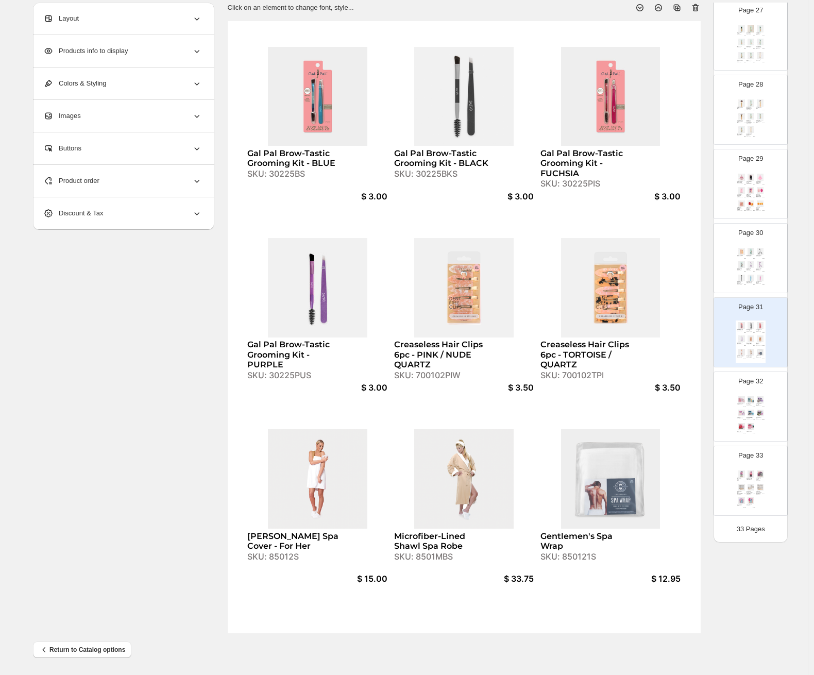
click at [704, 278] on img at bounding box center [751, 278] width 9 height 7
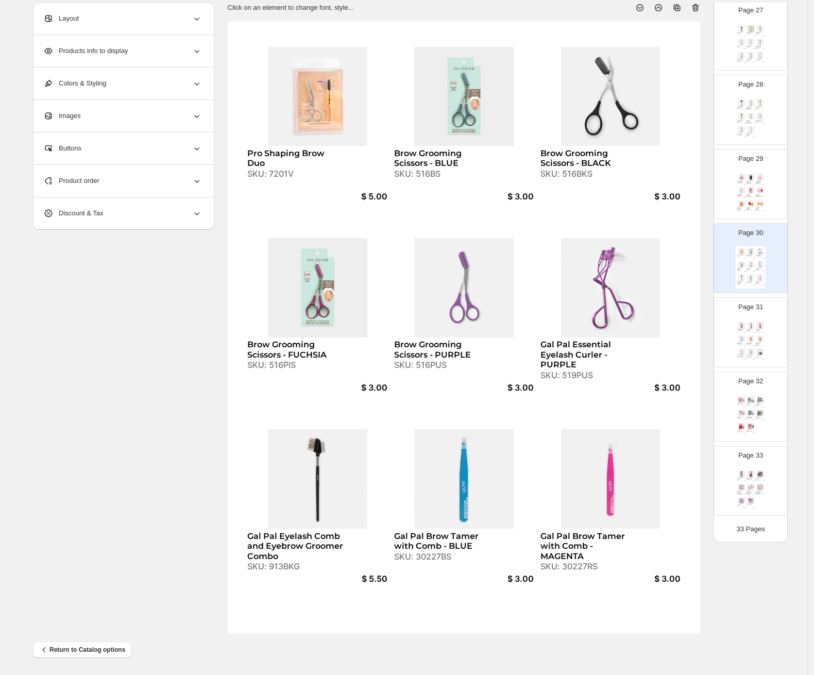
click at [704, 475] on img at bounding box center [760, 474] width 9 height 7
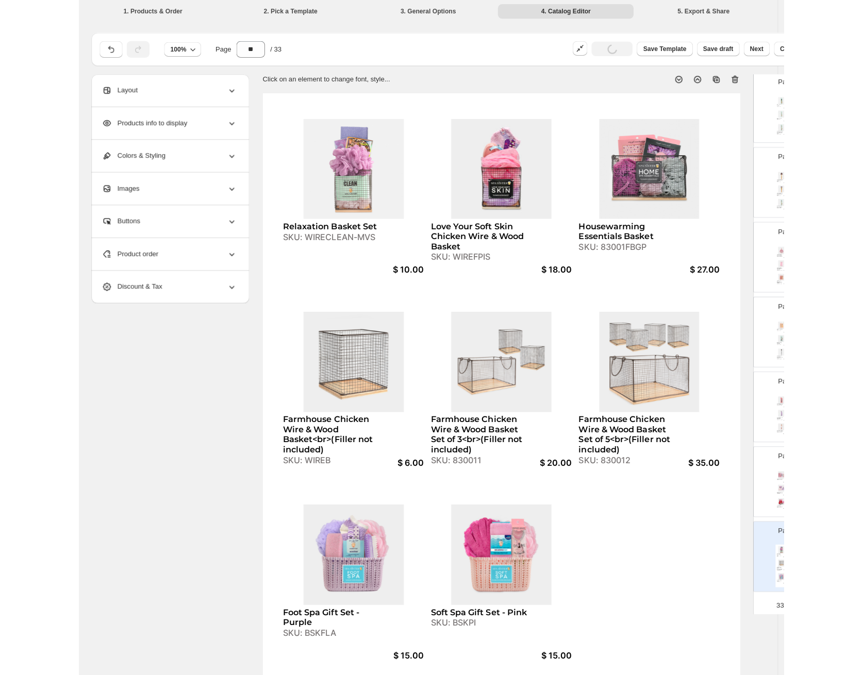
scroll to position [0, 0]
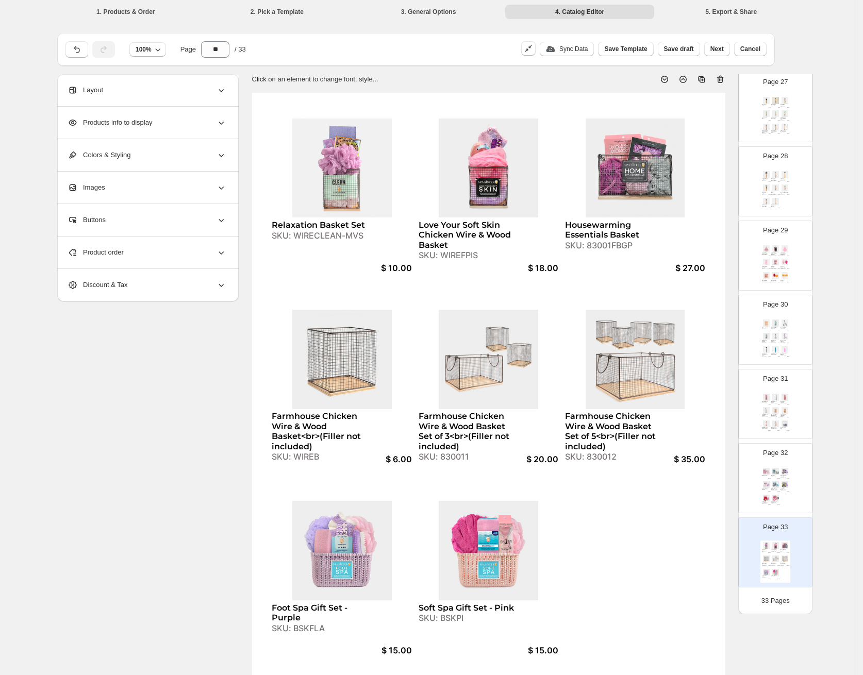
click at [704, 345] on div "Pro Shaping Brow Duo SKU: 7201V $ 5.00 Brow Grooming Scissors - BLUE SKU: 516BS…" at bounding box center [775, 339] width 30 height 42
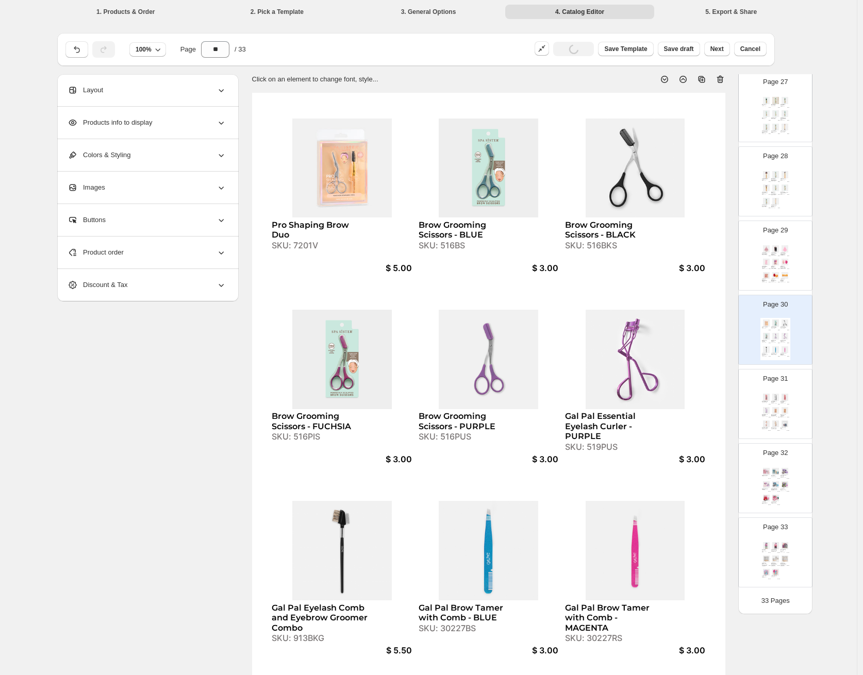
scroll to position [72, 0]
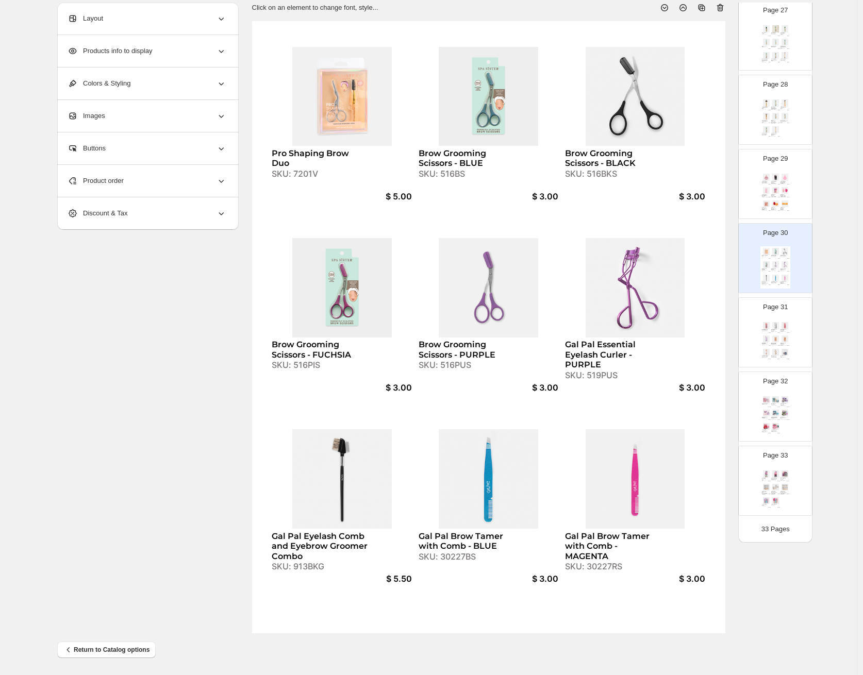
click at [704, 470] on div "Relaxation Basket Set SKU: WIRECLEAN-MVS $ 10.00 Love Your Soft Skin Chicken Wi…" at bounding box center [775, 490] width 30 height 42
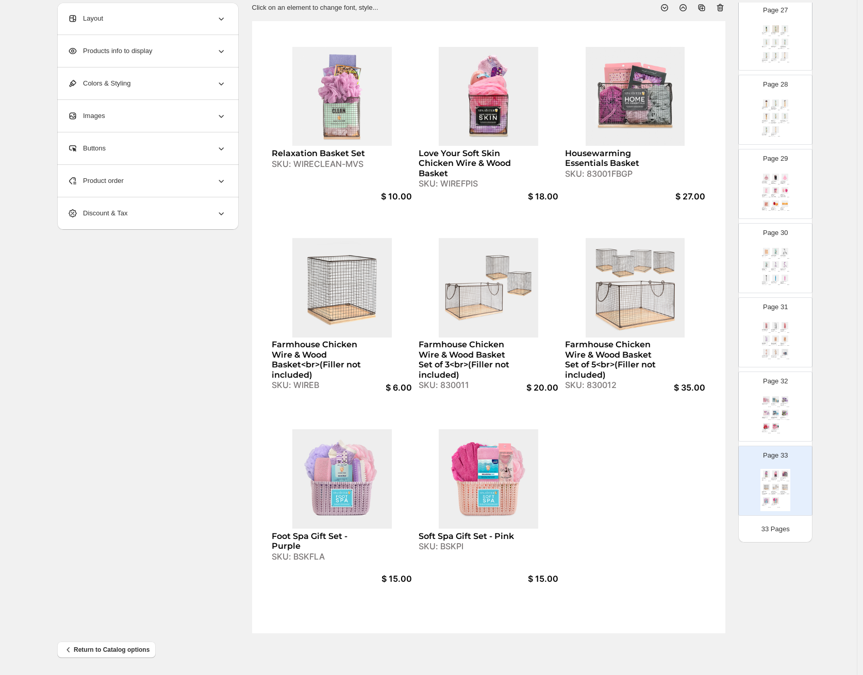
click at [704, 105] on img at bounding box center [775, 102] width 9 height 7
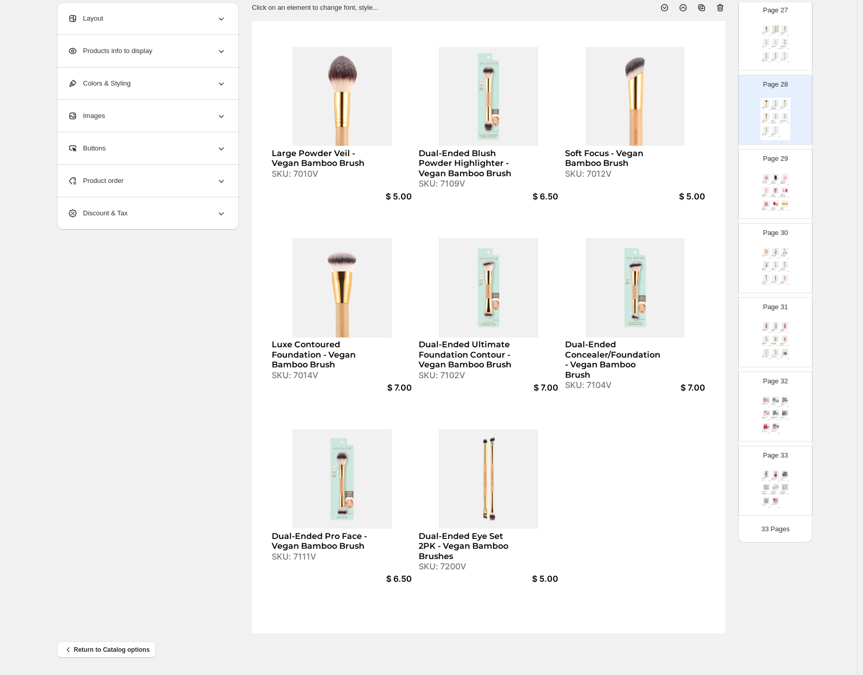
click at [704, 350] on img at bounding box center [766, 352] width 9 height 7
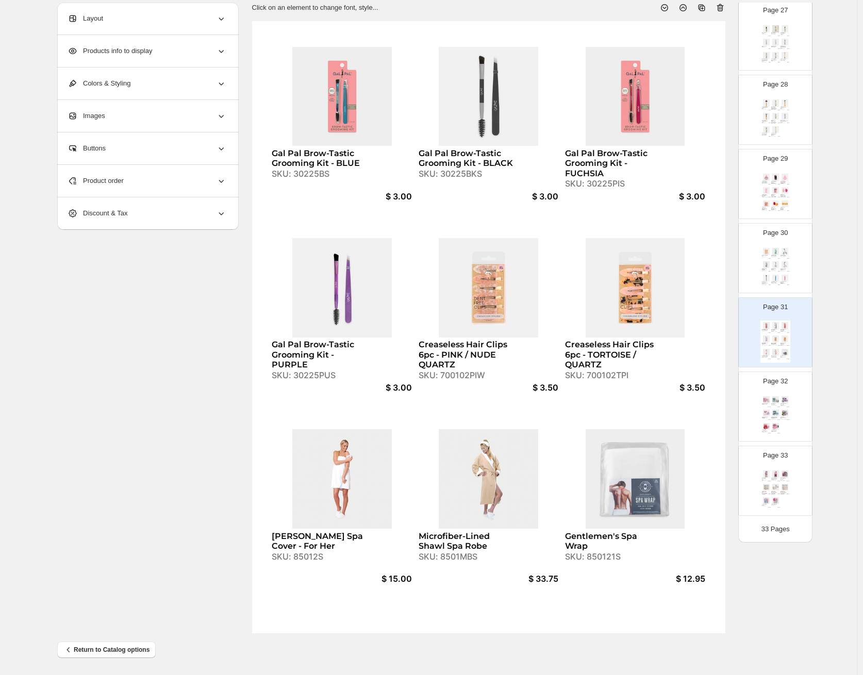
click at [704, 415] on div "Page 32 Piggy Pamper Set SKU: 36006PIS $ 12.00 Head-to-Toe Pamper Set SKU: 3600…" at bounding box center [771, 402] width 65 height 69
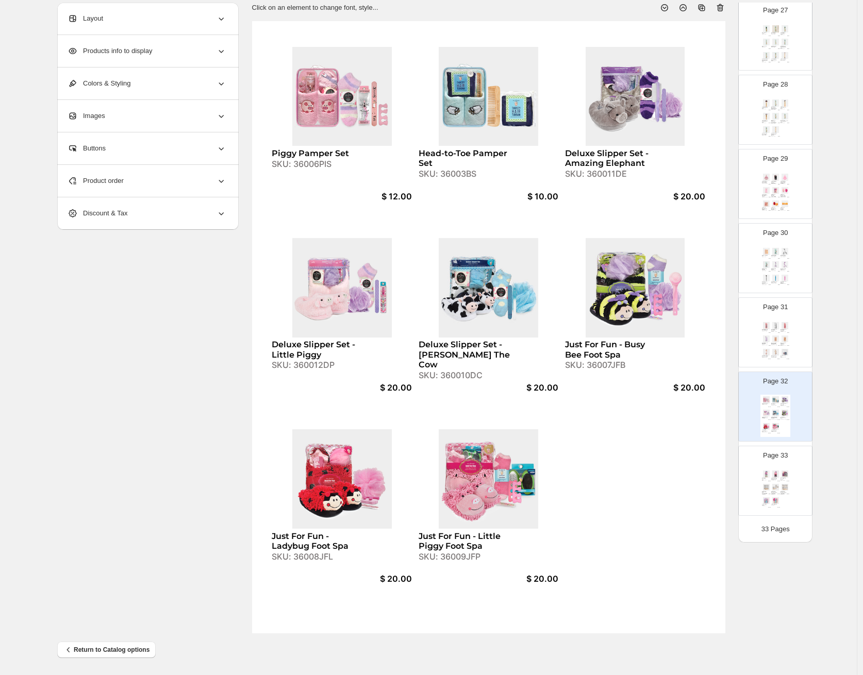
click at [704, 353] on img at bounding box center [775, 352] width 9 height 7
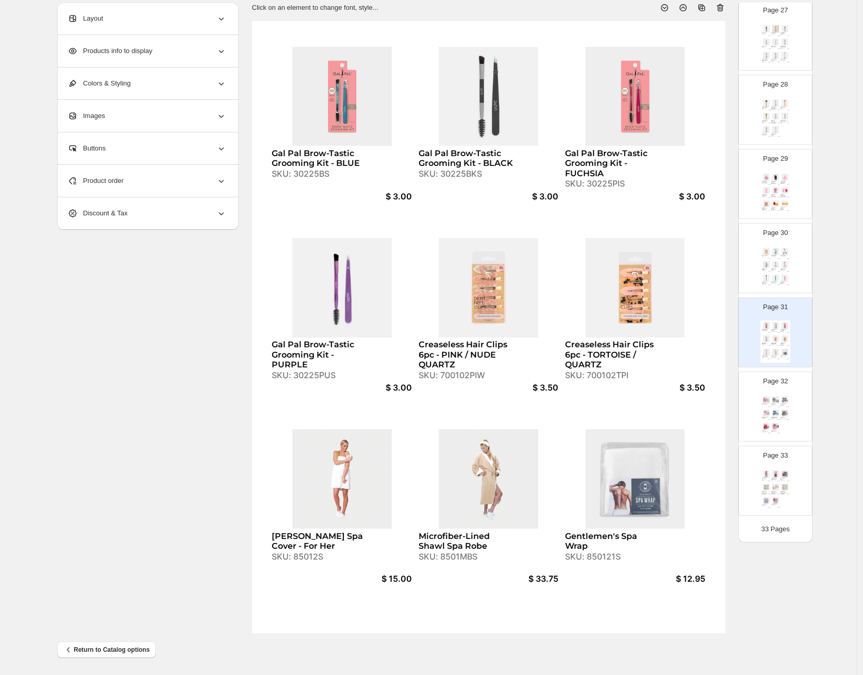
click at [704, 419] on div "Piggy Pamper Set SKU: 36006PIS $ 12.00 Head-to-Toe Pamper Set SKU: 36003BS $ 10…" at bounding box center [775, 416] width 30 height 42
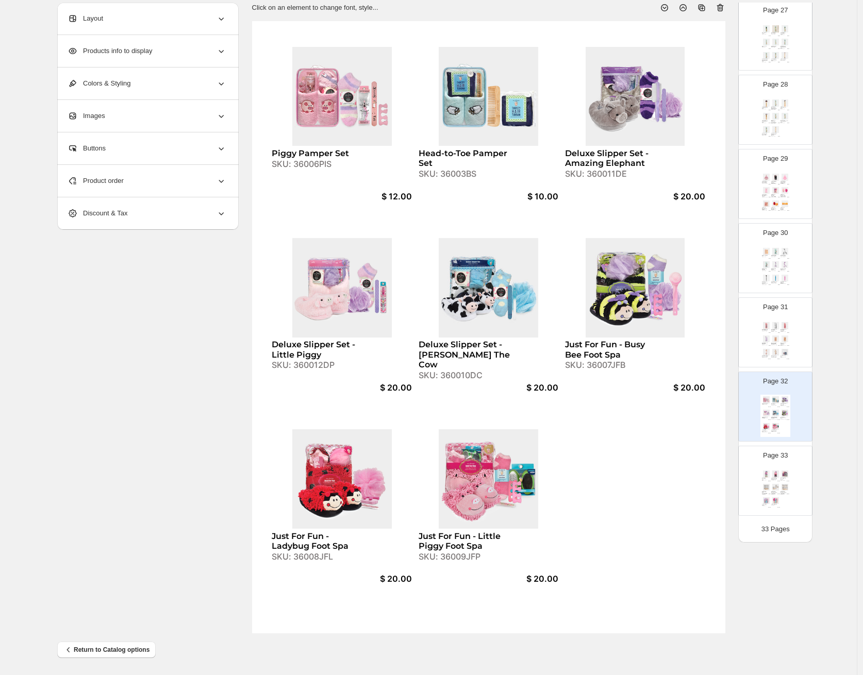
click at [704, 494] on div "$ 20.00" at bounding box center [778, 494] width 3 height 1
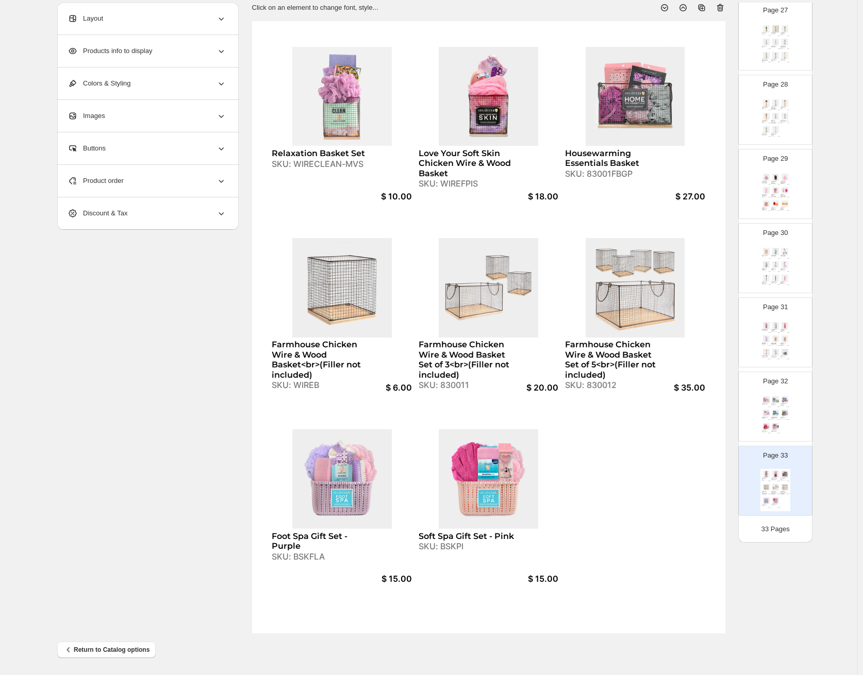
click at [704, 420] on div "$ 20.00" at bounding box center [778, 420] width 3 height 1
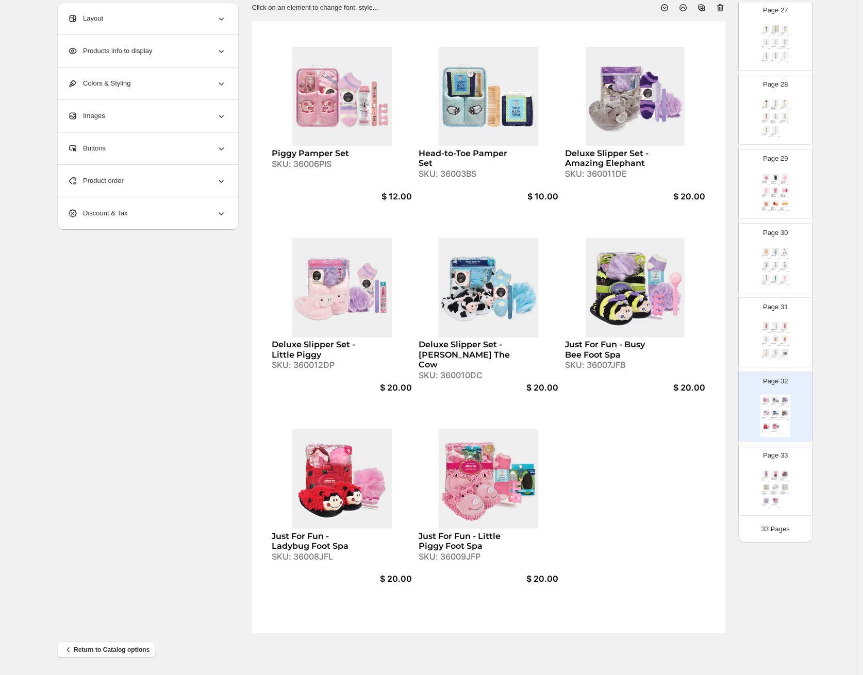
click at [704, 331] on div "SKU: 30225PIS" at bounding box center [783, 331] width 6 height 1
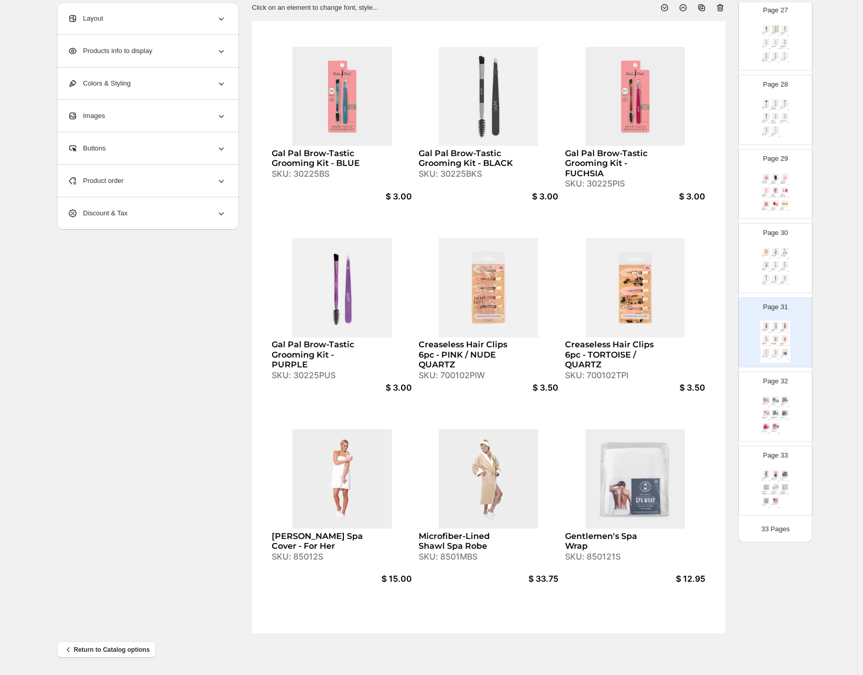
click at [704, 410] on img at bounding box center [775, 413] width 9 height 7
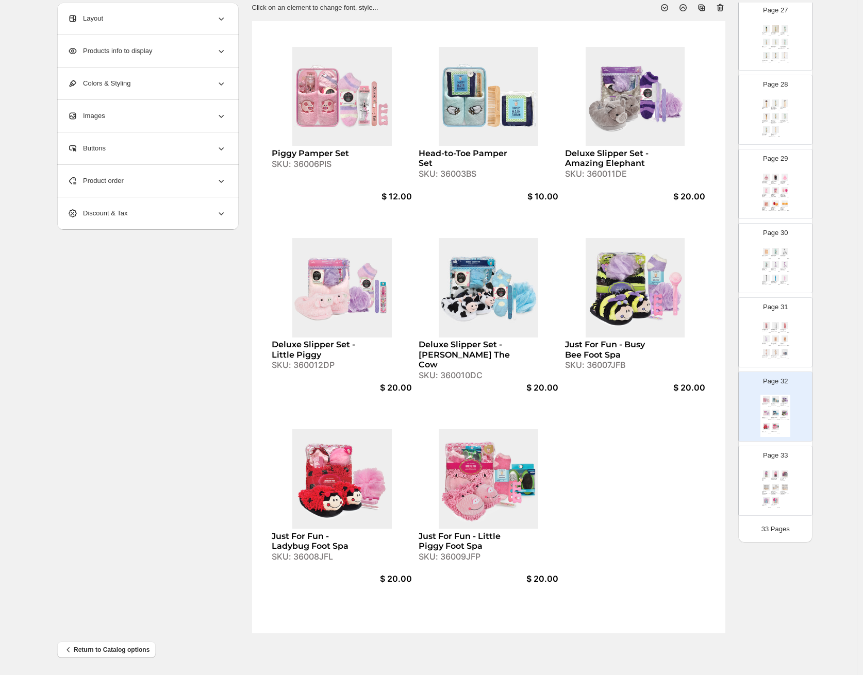
click at [704, 318] on div "Page 31 Gal Pal Brow-Tastic Grooming Kit - BLUE SKU: 30225BS $ 3.00 Gal Pal Bro…" at bounding box center [771, 328] width 65 height 69
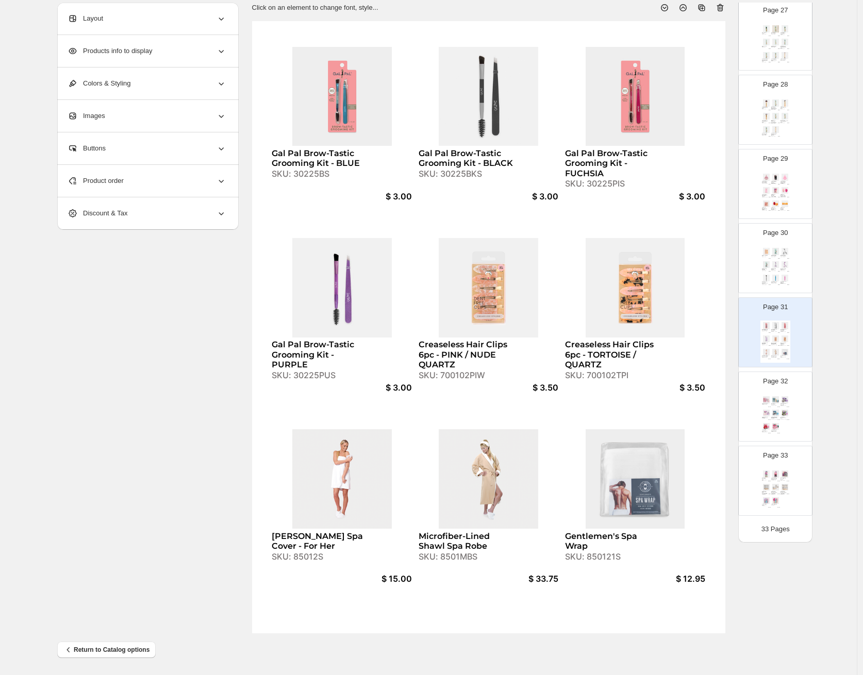
click at [704, 247] on div "Pro Shaping Brow Duo SKU: 7201V $ 5.00 Brow Grooming Scissors - BLUE SKU: 516BS…" at bounding box center [775, 267] width 30 height 42
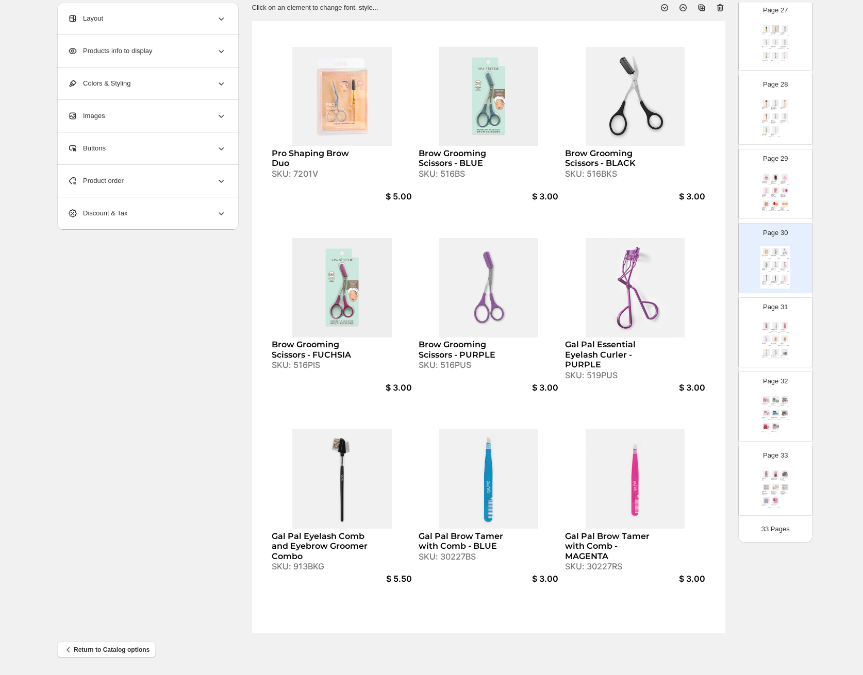
click at [704, 343] on div "Creaseless Hair Clips 6pc - TORTOISE / QUARTZ" at bounding box center [783, 344] width 6 height 3
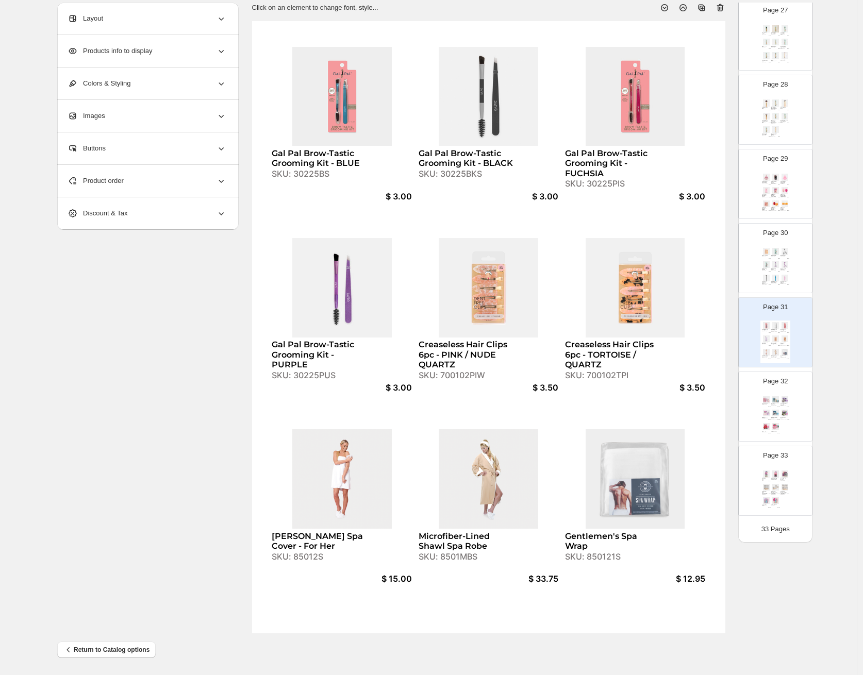
click at [704, 414] on img at bounding box center [784, 413] width 9 height 7
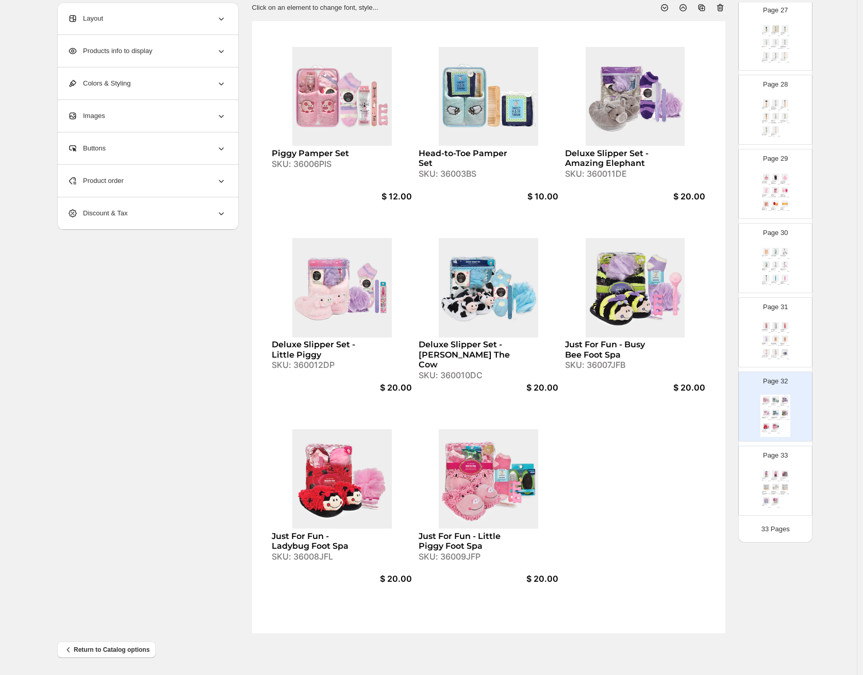
click at [704, 467] on div "Page 33 Relaxation Basket Set SKU: WIRECLEAN-MVS $ 10.00 Love Your Soft Skin Ch…" at bounding box center [771, 476] width 65 height 69
type input "**"
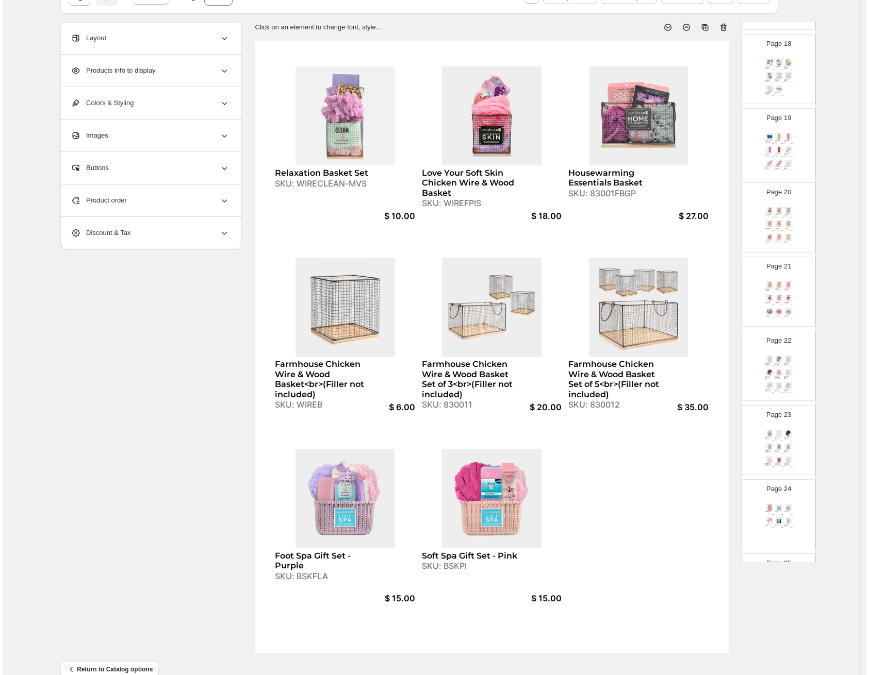
scroll to position [0, 0]
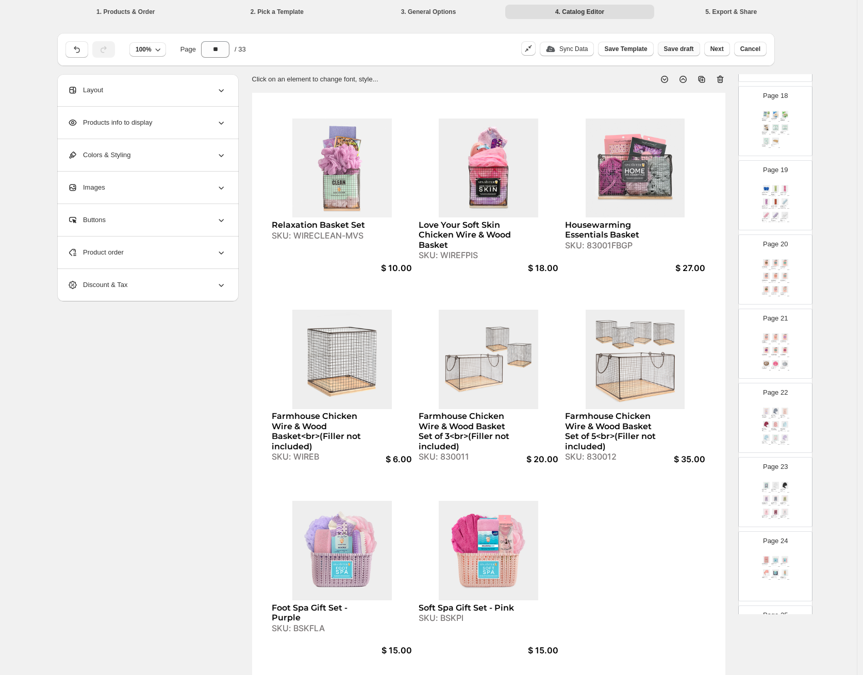
click at [672, 47] on span "Save draft" at bounding box center [679, 49] width 30 height 8
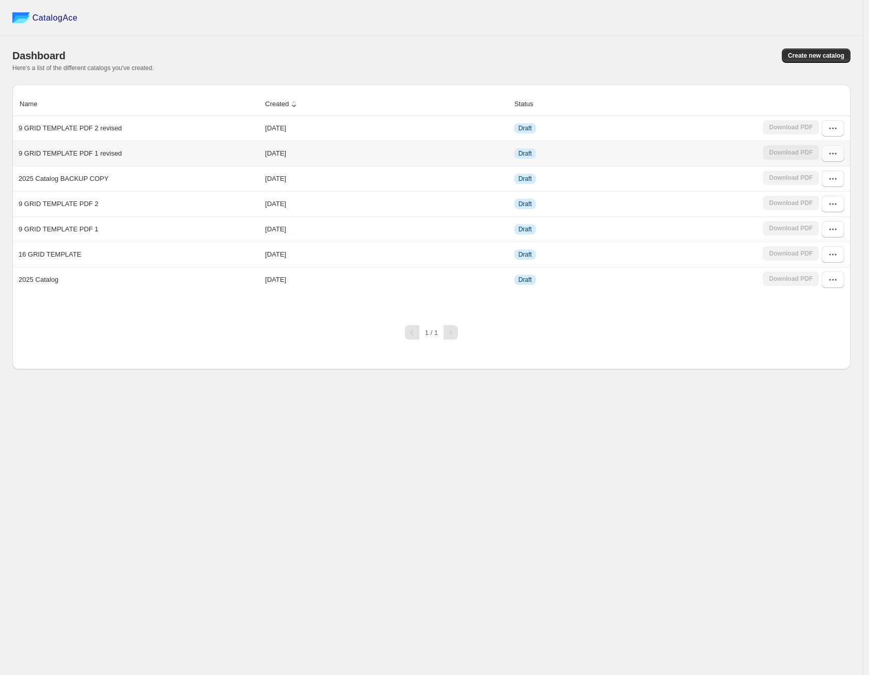
click at [704, 152] on icon "button" at bounding box center [832, 153] width 10 height 10
click at [704, 232] on span "Edit" at bounding box center [807, 229] width 11 height 8
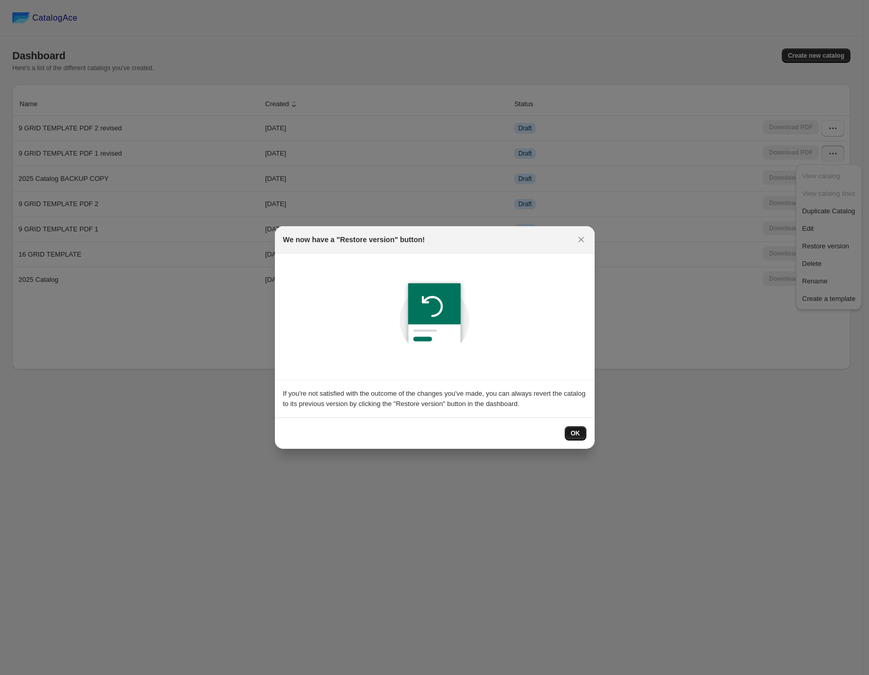
click at [569, 439] on button "OK" at bounding box center [575, 433] width 22 height 14
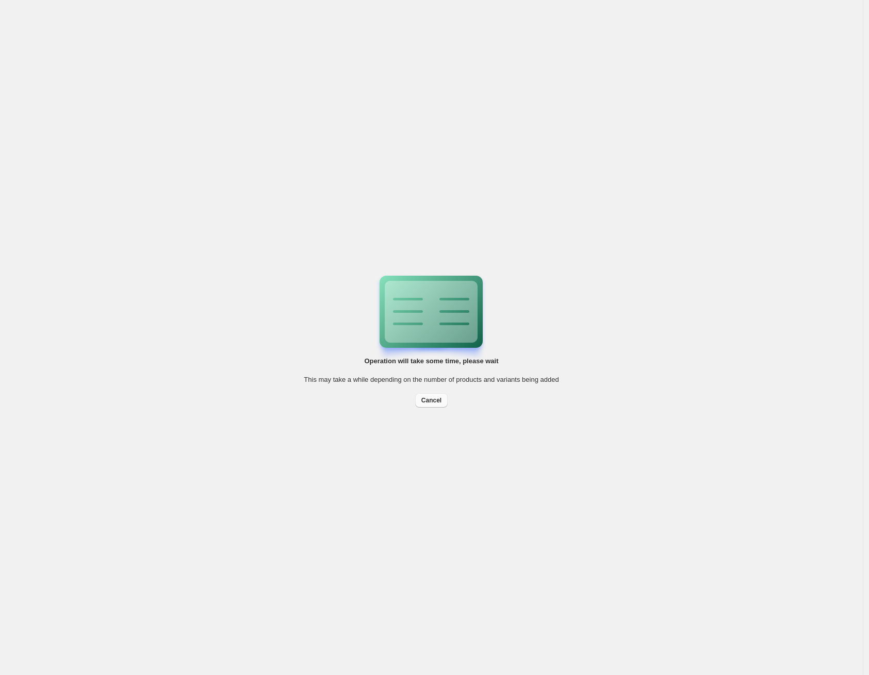
click at [430, 402] on span "Cancel" at bounding box center [431, 400] width 20 height 8
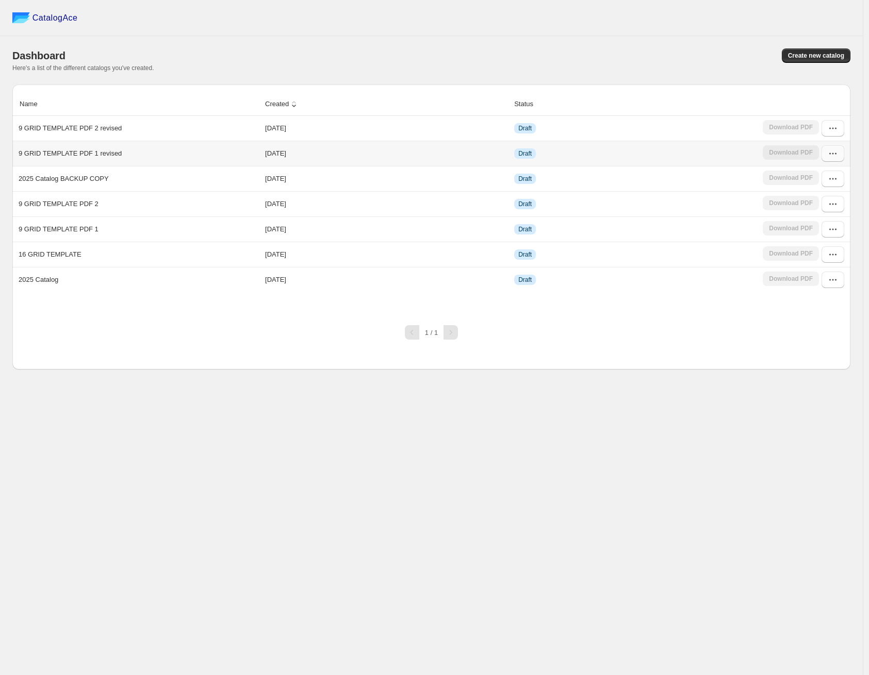
click at [830, 156] on icon "button" at bounding box center [832, 153] width 10 height 10
click at [825, 228] on span "Edit" at bounding box center [828, 229] width 53 height 10
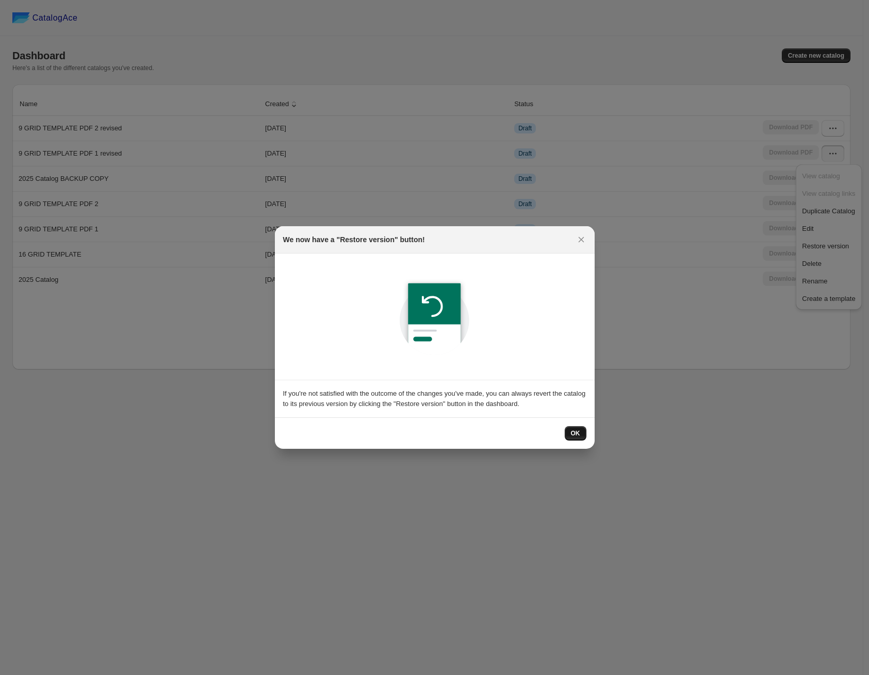
click at [567, 435] on button "OK" at bounding box center [575, 433] width 22 height 14
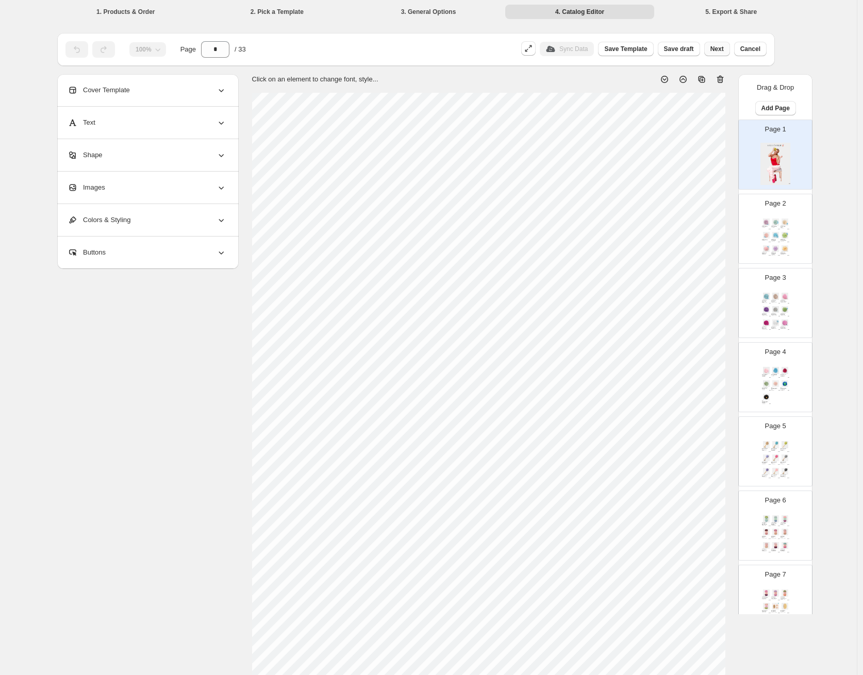
click at [710, 51] on button "Next" at bounding box center [717, 49] width 26 height 14
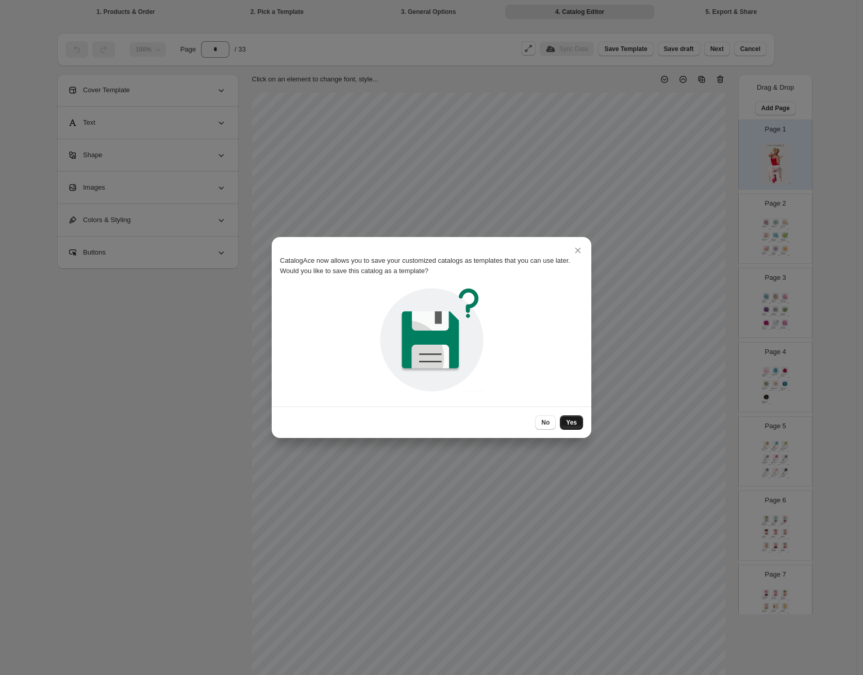
click at [576, 427] on button "Yes" at bounding box center [571, 422] width 23 height 14
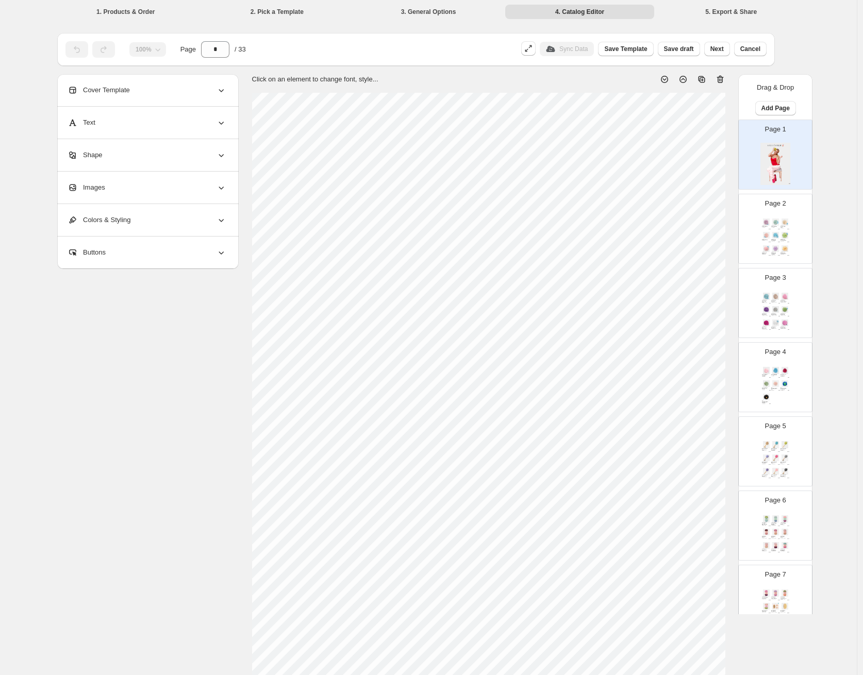
click at [717, 48] on span "Next" at bounding box center [716, 49] width 13 height 8
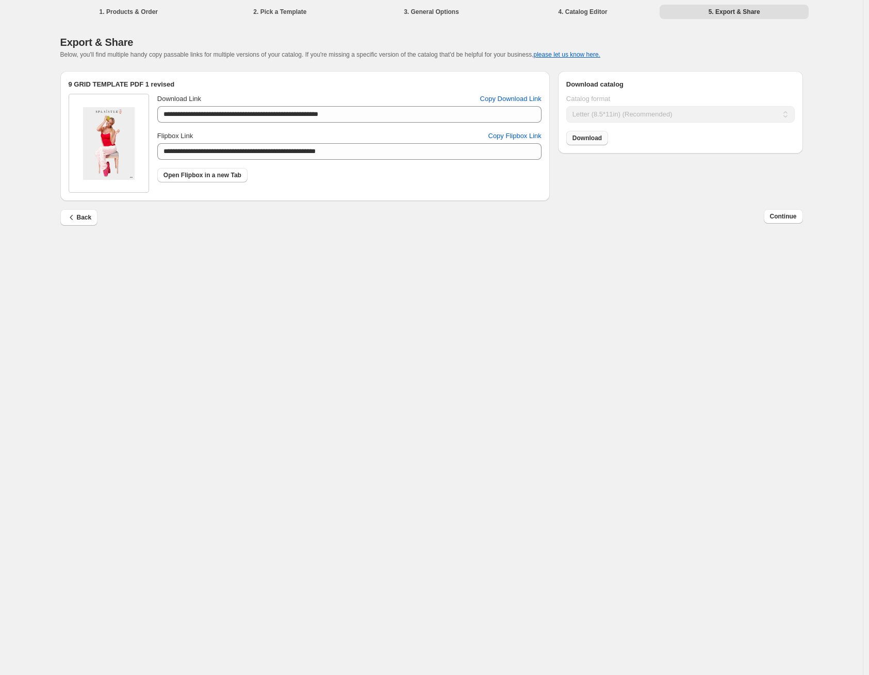
click at [581, 139] on span "Download" at bounding box center [586, 138] width 29 height 8
click at [475, 325] on div "**********" at bounding box center [431, 337] width 862 height 675
